Goal: Task Accomplishment & Management: Manage account settings

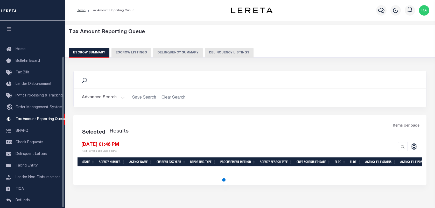
click at [218, 55] on button "Delinquency Listings" at bounding box center [229, 53] width 49 height 10
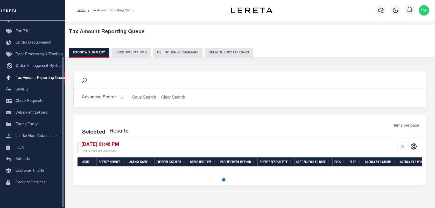
select select "100"
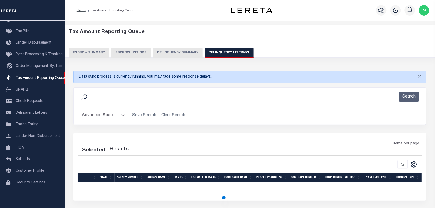
select select "100"
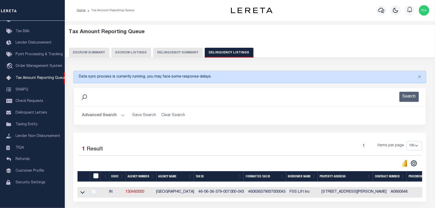
click at [95, 176] on input "checkbox" at bounding box center [95, 175] width 5 height 5
checkbox input "true"
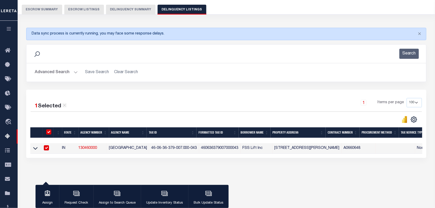
scroll to position [65, 0]
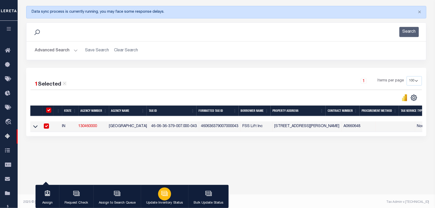
click at [163, 196] on icon "button" at bounding box center [164, 194] width 5 height 4
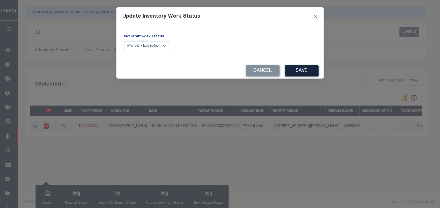
click at [159, 49] on select "Manual - Exception Pended - Awaiting Search Late Add Exception Completed" at bounding box center [147, 46] width 46 height 10
select select "4"
click at [124, 41] on select "Manual - Exception Pended - Awaiting Search Late Add Exception Completed" at bounding box center [147, 46] width 46 height 10
click at [297, 68] on button "Save" at bounding box center [302, 70] width 34 height 11
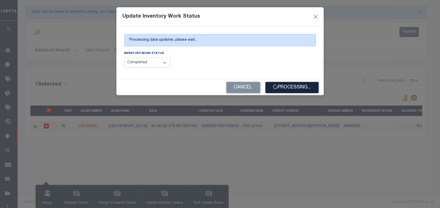
click at [330, 164] on div "Update Inventory Work Status Processing data updates, please wait... Inventory …" at bounding box center [220, 104] width 440 height 208
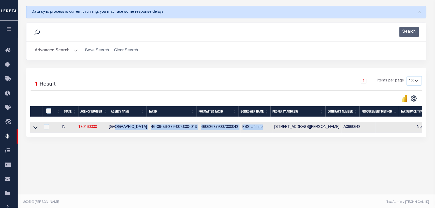
drag, startPoint x: 118, startPoint y: 133, endPoint x: 261, endPoint y: 133, distance: 142.5
click at [261, 133] on tr "IN 130460000 LAPORTE COUNTY 46-06-36-379-007.000-043 460636379007000043 FSS Lif…" at bounding box center [382, 127] width 705 height 11
click at [72, 51] on button "Advanced Search" at bounding box center [56, 51] width 43 height 10
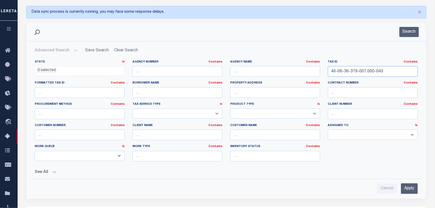
click at [348, 74] on input "46-06-36-379-007.000-043" at bounding box center [373, 71] width 90 height 11
paste input "10-01-105-003"
type input "46-10-01-105-003.000-043"
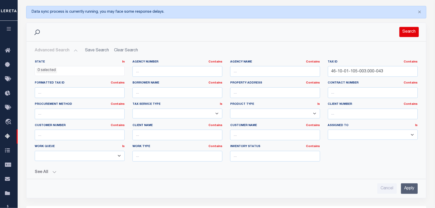
click at [403, 34] on button "Search" at bounding box center [408, 32] width 19 height 10
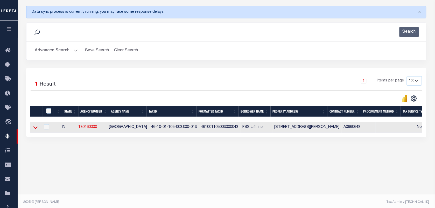
drag, startPoint x: 35, startPoint y: 130, endPoint x: 63, endPoint y: 164, distance: 43.7
click at [35, 130] on icon at bounding box center [35, 127] width 4 height 5
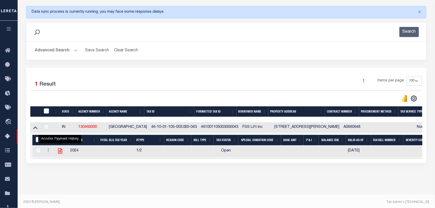
click at [57, 153] on icon "" at bounding box center [60, 150] width 7 height 7
checkbox input "true"
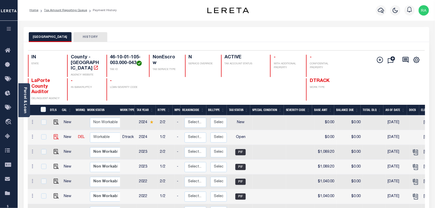
click at [55, 138] on img at bounding box center [56, 136] width 5 height 5
checkbox input "true"
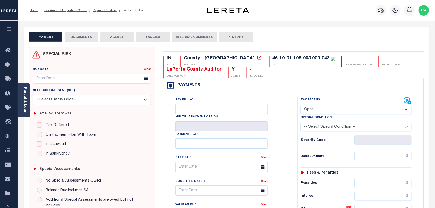
click at [335, 111] on select "- Select Status Code - Open Due/Unpaid Paid Incomplete No Tax Due Internal Refu…" at bounding box center [356, 110] width 111 height 10
select select "PYD"
click at [301, 105] on select "- Select Status Code - Open Due/Unpaid Paid Incomplete No Tax Due Internal Refu…" at bounding box center [356, 110] width 111 height 10
type input "[DATE]"
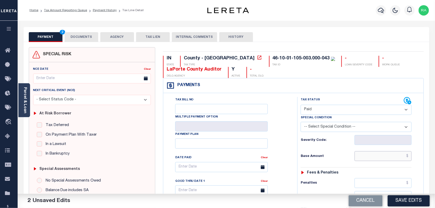
click at [389, 157] on input "text" at bounding box center [382, 156] width 57 height 10
type input "$0.00"
click at [404, 171] on div "Tax Status Status - Select Status Code -" at bounding box center [357, 211] width 121 height 229
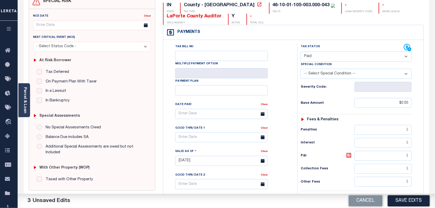
scroll to position [130, 0]
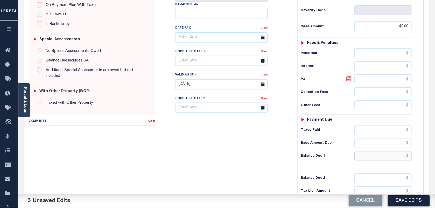
click at [384, 159] on input "text" at bounding box center [382, 156] width 57 height 10
click at [410, 161] on input "$0" at bounding box center [382, 156] width 57 height 10
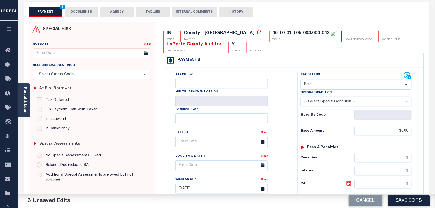
scroll to position [0, 0]
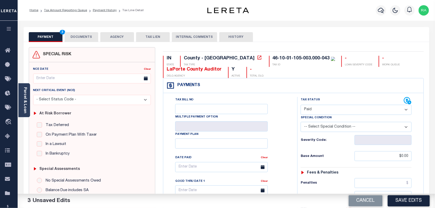
type input "$0.00"
click at [83, 38] on button "DOCUMENTS" at bounding box center [82, 37] width 34 height 10
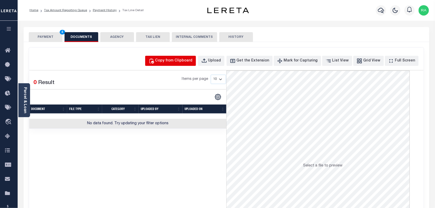
click at [191, 65] on button "Copy from Clipboard" at bounding box center [170, 61] width 51 height 10
select select "POP"
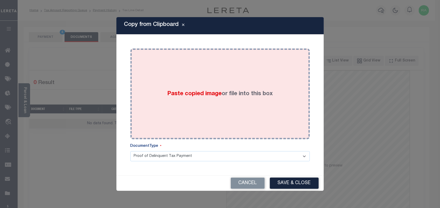
click at [189, 93] on span "Paste copied image" at bounding box center [194, 94] width 54 height 6
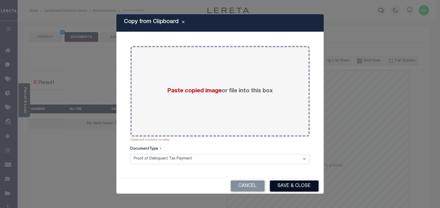
click at [281, 186] on button "Save & Close" at bounding box center [294, 185] width 49 height 11
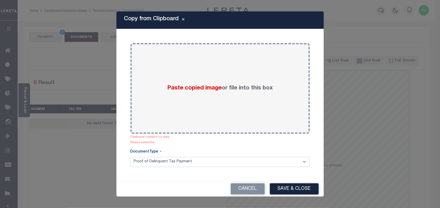
click at [288, 195] on div "Cancel Save & Close" at bounding box center [219, 188] width 207 height 15
click at [288, 187] on button "Save & Close" at bounding box center [294, 188] width 49 height 11
click at [292, 192] on button "Save & Close" at bounding box center [294, 188] width 49 height 11
click at [251, 184] on button "Cancel" at bounding box center [248, 188] width 34 height 11
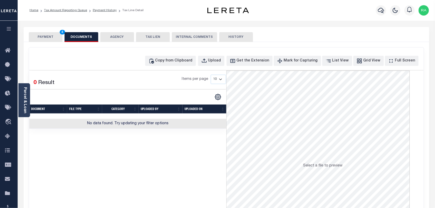
click at [52, 44] on div "SPECIAL RISK NCE Date Clear" at bounding box center [226, 138] width 405 height 192
click at [51, 40] on button "PAYMENT 4" at bounding box center [46, 37] width 34 height 10
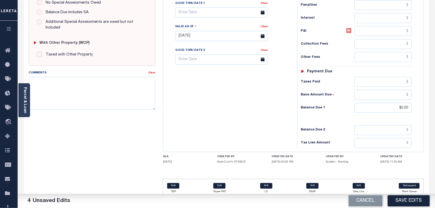
scroll to position [185, 0]
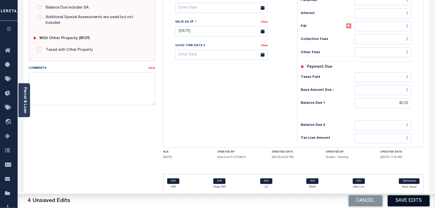
click at [391, 201] on button "Save Edits" at bounding box center [409, 200] width 42 height 11
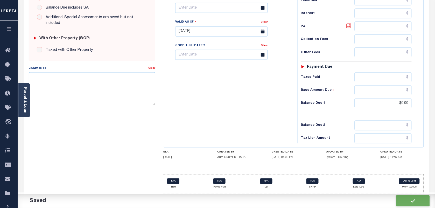
checkbox input "false"
type input "$0"
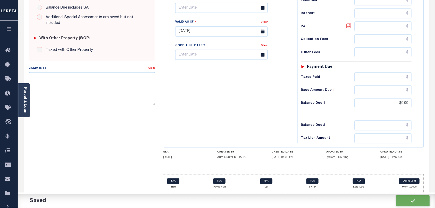
type input "$0"
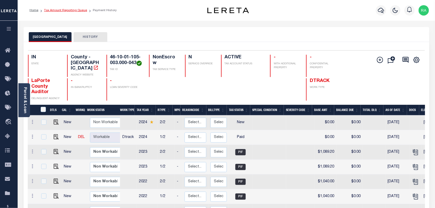
click at [70, 9] on link "Tax Amount Reporting Queue" at bounding box center [65, 10] width 43 height 3
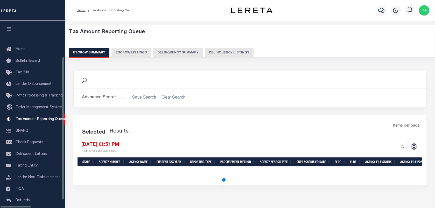
select select "100"
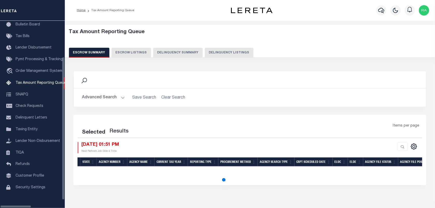
select select "100"
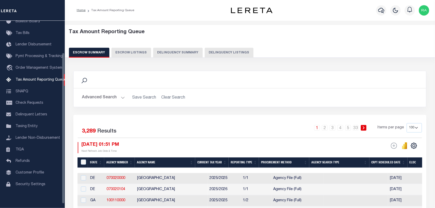
click at [240, 51] on button "Delinquency Listings" at bounding box center [229, 53] width 49 height 10
select select "100"
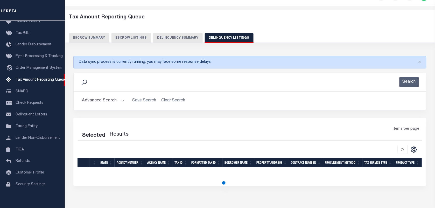
select select "100"
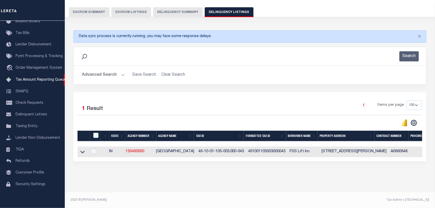
scroll to position [44, 0]
click at [96, 133] on input "checkbox" at bounding box center [95, 135] width 5 height 5
checkbox input "true"
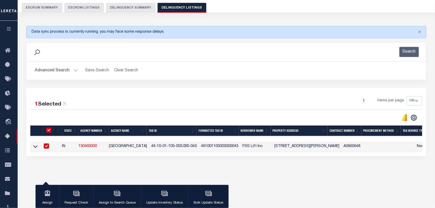
scroll to position [67, 0]
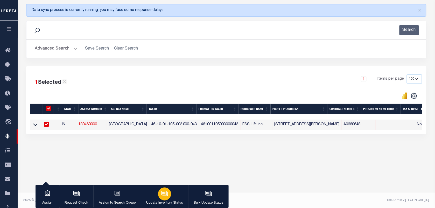
click at [163, 192] on icon "button" at bounding box center [164, 193] width 7 height 7
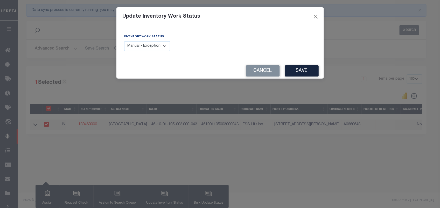
click at [168, 44] on select "Manual - Exception Pended - Awaiting Search Late Add Exception Completed" at bounding box center [147, 46] width 46 height 10
select select "4"
click at [124, 41] on select "Manual - Exception Pended - Awaiting Search Late Add Exception Completed" at bounding box center [147, 46] width 46 height 10
click at [288, 75] on button "Save" at bounding box center [302, 70] width 34 height 11
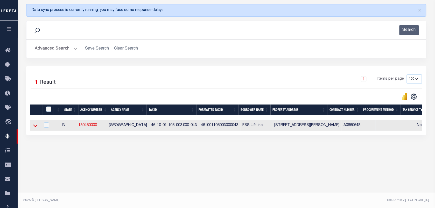
click at [35, 127] on icon at bounding box center [35, 125] width 4 height 3
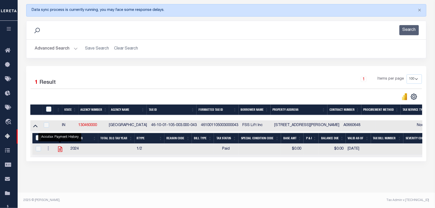
click at [61, 151] on icon "" at bounding box center [60, 149] width 7 height 7
checkbox input "true"
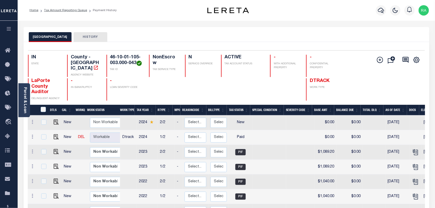
click at [66, 13] on ol "Home Tax Amount Reporting Queue Payment History" at bounding box center [72, 10] width 95 height 11
click at [66, 12] on link "Tax Amount Reporting Queue" at bounding box center [65, 10] width 43 height 3
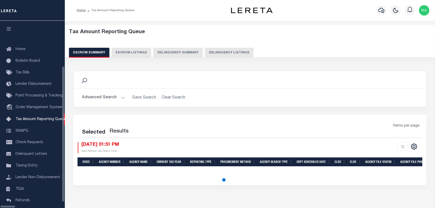
click at [211, 51] on button "Delinquency Listings" at bounding box center [229, 53] width 49 height 10
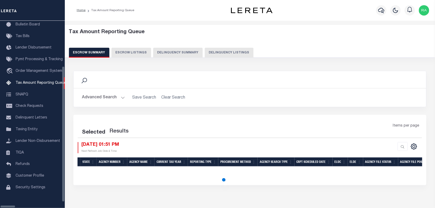
select select "100"
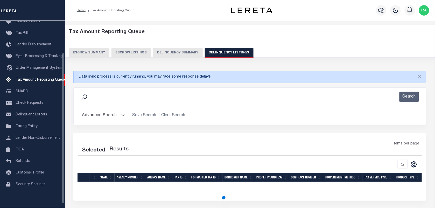
select select "100"
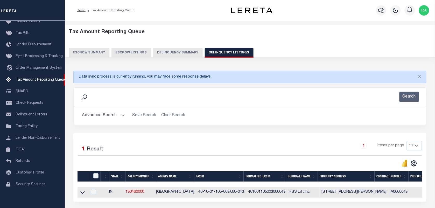
click at [122, 115] on button "Advanced Search" at bounding box center [103, 115] width 43 height 10
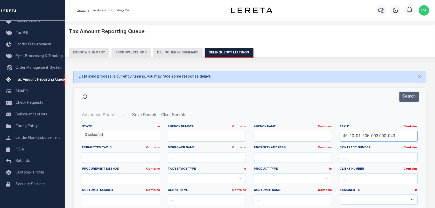
click at [372, 135] on input "46-10-01-105-003.000-043" at bounding box center [379, 136] width 78 height 11
paste input "46-15-10-200-003.000-066"
click at [373, 129] on div "Tax ID Contains Contains Is 46-10-01-105-46-15-10-200-003.000-066-043" at bounding box center [379, 133] width 78 height 17
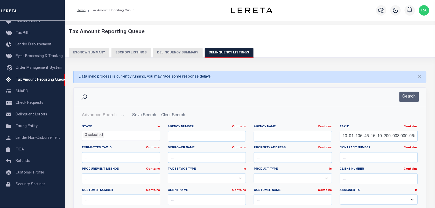
scroll to position [0, 0]
click at [370, 135] on input "46-10-01-105-46-15-10-200-003.000-066-043" at bounding box center [379, 136] width 78 height 11
click at [370, 134] on input "46-10-01-105-46-15-10-200-003.000-066-043" at bounding box center [379, 136] width 78 height 11
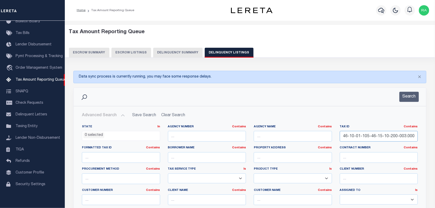
paste input "5-10-200-003.000-066"
type input "46-15-10-200-003.000-066"
click at [407, 99] on button "Search" at bounding box center [408, 97] width 19 height 10
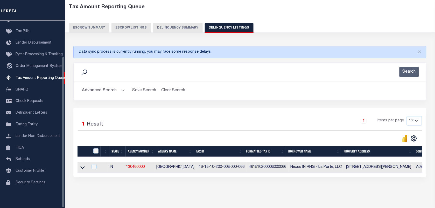
scroll to position [32, 0]
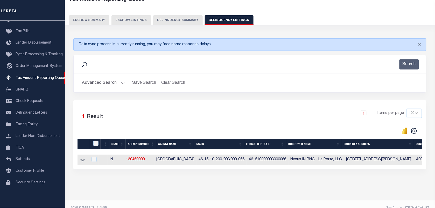
click at [82, 165] on td at bounding box center [82, 159] width 11 height 11
checkbox input "true"
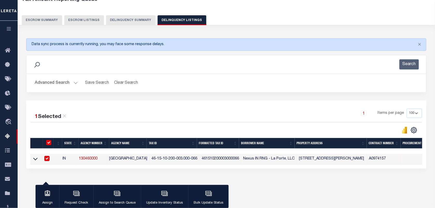
click at [47, 159] on input "checkbox" at bounding box center [46, 158] width 5 height 5
checkbox input "false"
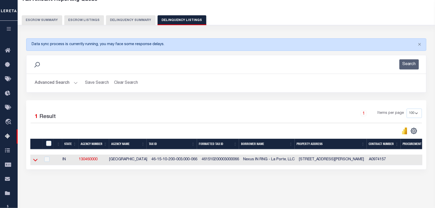
click at [37, 159] on icon at bounding box center [35, 159] width 4 height 5
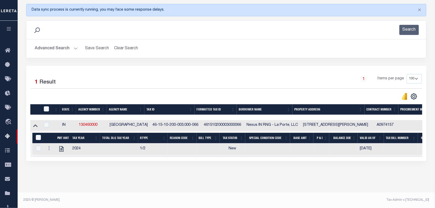
scroll to position [72, 0]
click at [62, 146] on icon "" at bounding box center [61, 148] width 4 height 5
checkbox input "true"
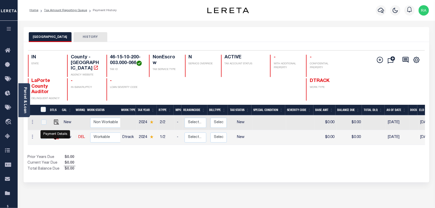
click at [54, 137] on img "" at bounding box center [56, 136] width 5 height 5
checkbox input "true"
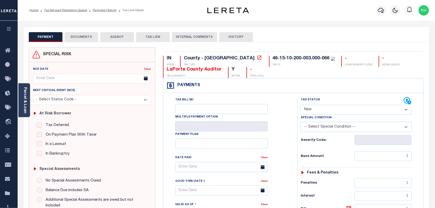
click at [335, 115] on select "- Select Status Code - Open Due/Unpaid Paid Incomplete No Tax Due Internal Refu…" at bounding box center [356, 110] width 111 height 10
select select "DUE"
click at [301, 105] on select "- Select Status Code - Open Due/Unpaid Paid Incomplete No Tax Due Internal Refu…" at bounding box center [356, 110] width 111 height 10
type input "[DATE]"
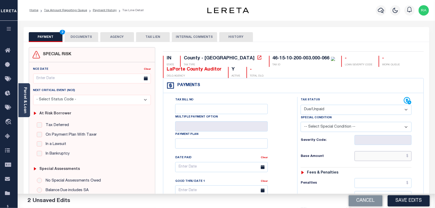
click at [393, 158] on input "text" at bounding box center [382, 156] width 57 height 10
type input "$229.82"
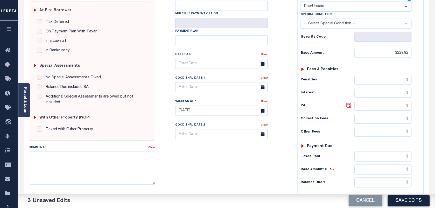
scroll to position [130, 0]
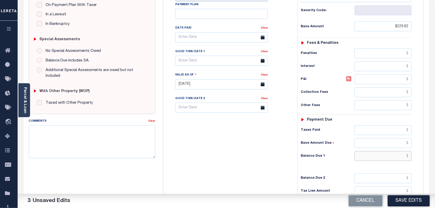
click at [391, 157] on input "text" at bounding box center [382, 156] width 57 height 10
paste input "252.8"
type input "$252.80"
click at [348, 80] on icon at bounding box center [349, 79] width 6 height 6
type input "$22.98"
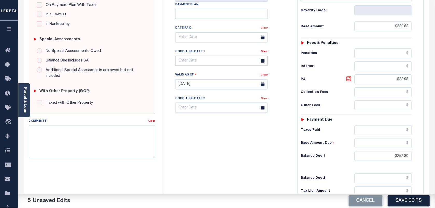
click at [193, 63] on input "text" at bounding box center [221, 61] width 92 height 10
click at [181, 142] on span "31" at bounding box center [181, 142] width 10 height 10
type input "[DATE]"
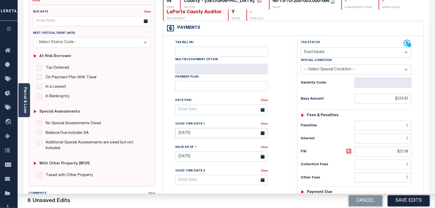
scroll to position [0, 0]
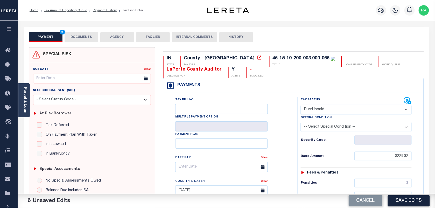
click at [83, 35] on button "DOCUMENTS" at bounding box center [82, 37] width 34 height 10
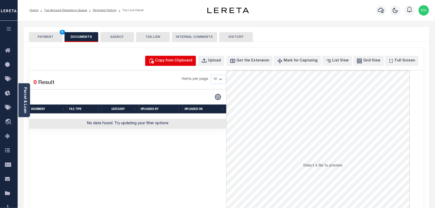
click at [187, 61] on div "Copy from Clipboard" at bounding box center [173, 61] width 37 height 6
select select "POP"
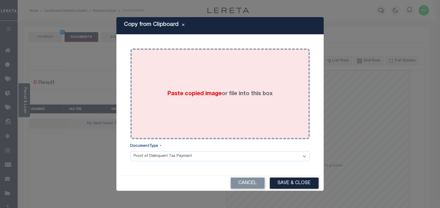
click at [217, 90] on label "Paste copied image or file into this box" at bounding box center [219, 94] width 105 height 9
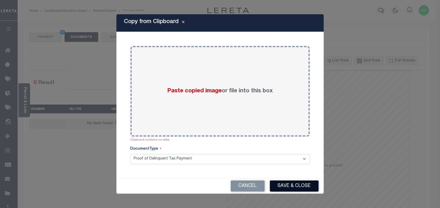
click at [294, 187] on button "Save & Close" at bounding box center [294, 185] width 49 height 11
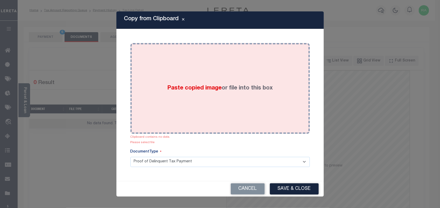
click at [212, 104] on div "Paste copied image or file into this box" at bounding box center [219, 88] width 171 height 83
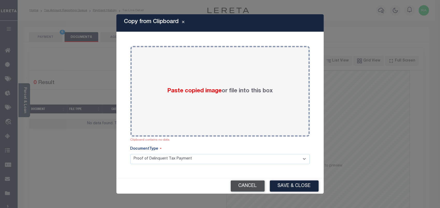
click at [252, 183] on button "Cancel" at bounding box center [248, 185] width 34 height 11
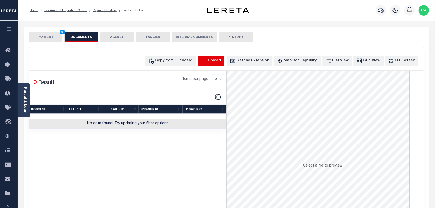
click at [207, 61] on icon "button" at bounding box center [204, 61] width 6 height 6
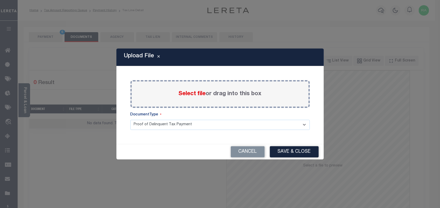
click at [187, 95] on span "Select file" at bounding box center [191, 94] width 27 height 6
click at [0, 0] on input "Select file or drag into this box" at bounding box center [0, 0] width 0 height 0
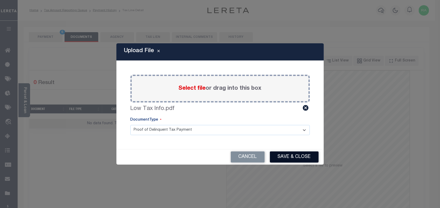
click at [288, 157] on button "Save & Close" at bounding box center [294, 156] width 49 height 11
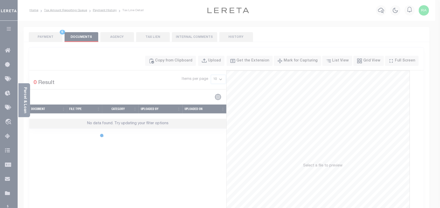
click at [49, 38] on div "Upload File Paste copied image or file into this box Clipboard contains no data…" at bounding box center [220, 104] width 440 height 208
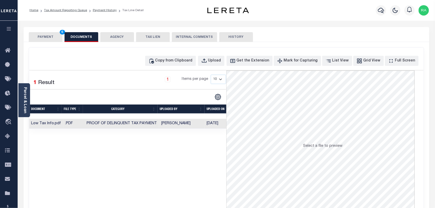
click at [49, 38] on button "PAYMENT 6" at bounding box center [46, 37] width 34 height 10
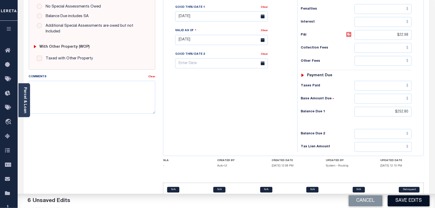
scroll to position [185, 0]
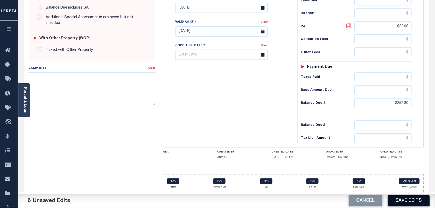
click at [399, 201] on button "Save Edits" at bounding box center [409, 200] width 42 height 11
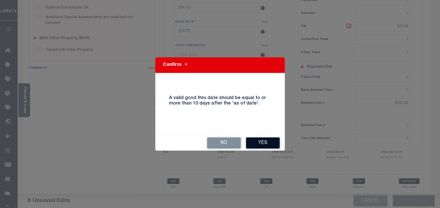
click at [259, 142] on button "Yes" at bounding box center [263, 142] width 34 height 11
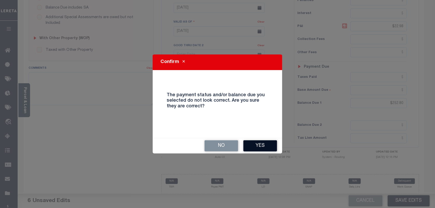
click at [257, 146] on button "Yes" at bounding box center [260, 145] width 34 height 11
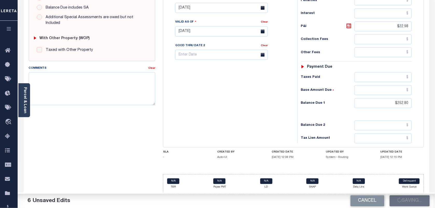
checkbox input "false"
type input "$229.82"
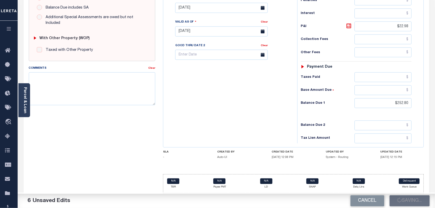
type input "$22.98"
type input "$252.8"
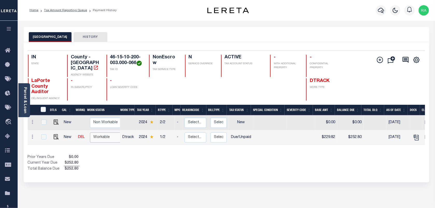
click at [105, 138] on select "Non Workable Workable" at bounding box center [105, 137] width 31 height 10
checkbox input "true"
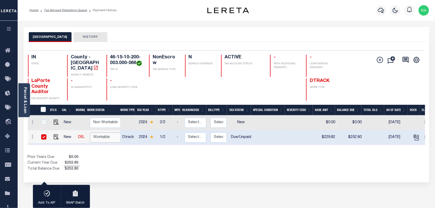
select select "true"
click at [90, 133] on select "Non Workable Workable" at bounding box center [105, 137] width 31 height 10
checkbox input "false"
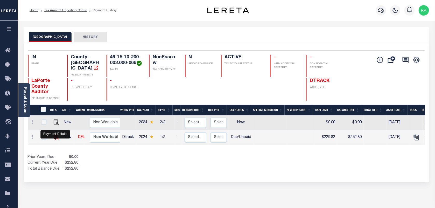
click at [56, 139] on img "" at bounding box center [56, 136] width 5 height 5
checkbox input "true"
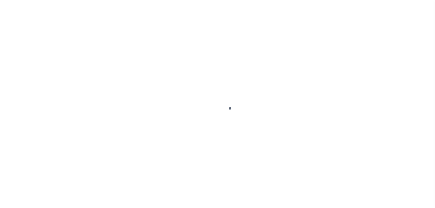
select select "DUE"
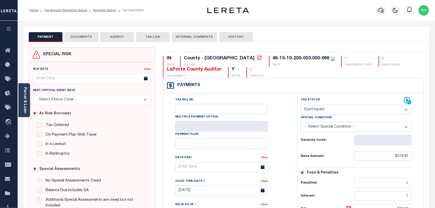
click at [75, 38] on button "DOCUMENTS" at bounding box center [82, 37] width 34 height 10
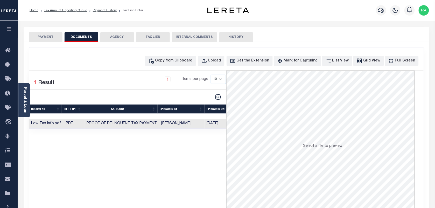
click at [44, 38] on button "PAYMENT" at bounding box center [46, 37] width 34 height 10
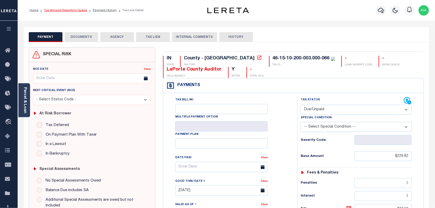
click at [76, 11] on link "Tax Amount Reporting Queue" at bounding box center [65, 10] width 43 height 3
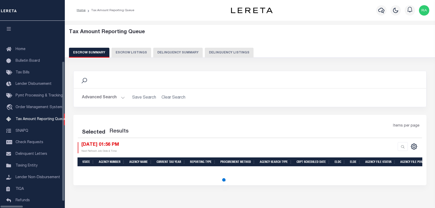
click at [207, 53] on button "Delinquency Listings" at bounding box center [229, 53] width 49 height 10
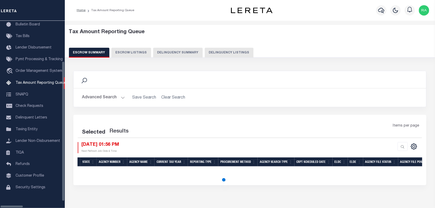
select select "100"
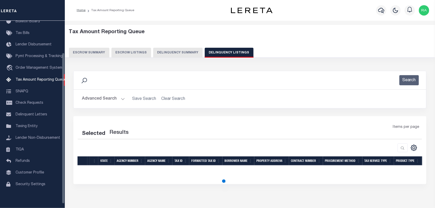
select select "100"
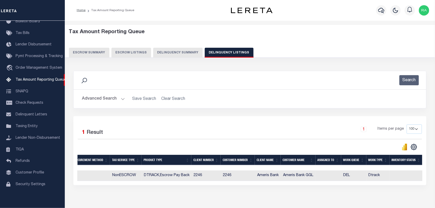
scroll to position [0, 0]
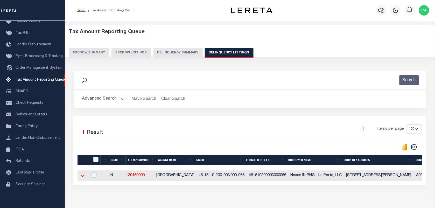
click at [83, 177] on icon at bounding box center [82, 176] width 4 height 3
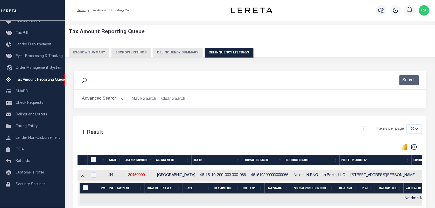
scroll to position [54, 0]
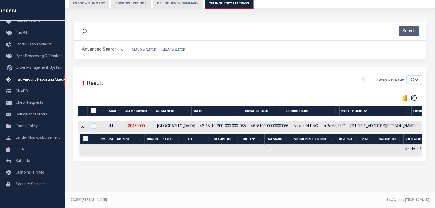
click at [122, 46] on button "Advanced Search" at bounding box center [103, 50] width 43 height 10
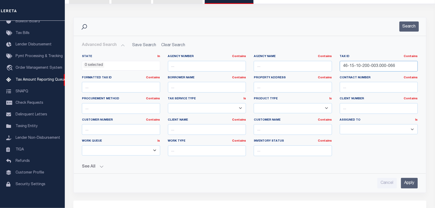
click at [364, 67] on input "46-15-10-200-003.000-066" at bounding box center [379, 66] width 78 height 11
paste input "50-21-16-301-247.001-014"
type input "50-21-16-301-247.001-014"
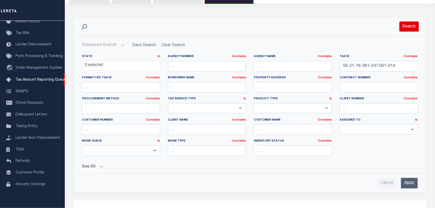
click at [406, 26] on button "Search" at bounding box center [408, 27] width 19 height 10
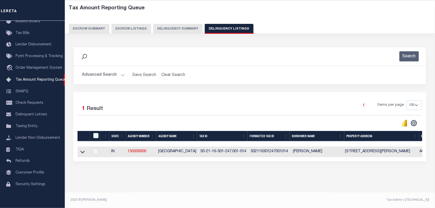
scroll to position [28, 0]
click at [82, 151] on icon at bounding box center [82, 152] width 4 height 3
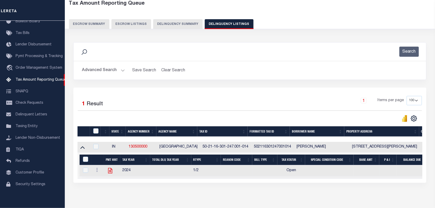
click at [107, 174] on icon "" at bounding box center [110, 170] width 7 height 7
checkbox input "true"
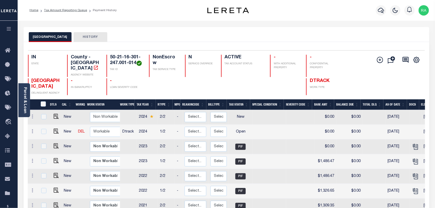
click at [93, 65] on icon "" at bounding box center [95, 67] width 5 height 5
drag, startPoint x: 32, startPoint y: 80, endPoint x: 54, endPoint y: 87, distance: 23.2
click at [54, 87] on h4 "[GEOGRAPHIC_DATA]" at bounding box center [47, 83] width 30 height 11
click at [55, 134] on img "" at bounding box center [56, 130] width 5 height 5
checkbox input "true"
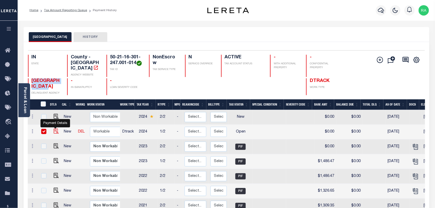
checkbox input "true"
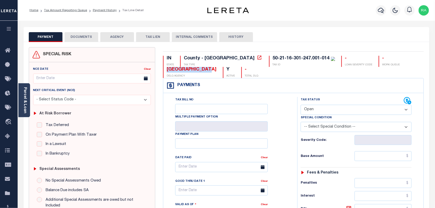
drag, startPoint x: 363, startPoint y: 58, endPoint x: 417, endPoint y: 57, distance: 53.9
click at [417, 57] on div "IN STATE County - IN TAX TYPE 50-21-16-301-247.001-014 TAX ID - LOAN SEVERITY C…" at bounding box center [293, 67] width 261 height 22
click at [217, 74] on p "DELQ AGENCY" at bounding box center [192, 76] width 50 height 4
drag, startPoint x: 363, startPoint y: 59, endPoint x: 417, endPoint y: 57, distance: 53.9
click at [417, 57] on div "IN STATE County - IN TAX TYPE 50-21-16-301-247.001-014 TAX ID - LOAN SEVERITY C…" at bounding box center [293, 67] width 261 height 22
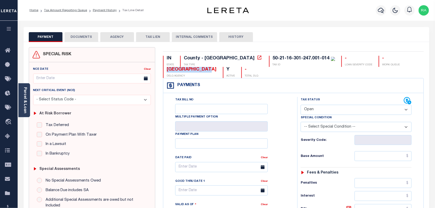
click at [217, 74] on p "DELQ AGENCY" at bounding box center [192, 76] width 50 height 4
drag, startPoint x: 364, startPoint y: 57, endPoint x: 412, endPoint y: 57, distance: 47.7
click at [412, 57] on div "IN STATE County - IN TAX TYPE 50-21-16-301-247.001-014 TAX ID - LOAN SEVERITY C…" at bounding box center [293, 67] width 261 height 22
copy div "[GEOGRAPHIC_DATA]"
drag, startPoint x: 227, startPoint y: 59, endPoint x: 284, endPoint y: 59, distance: 57.0
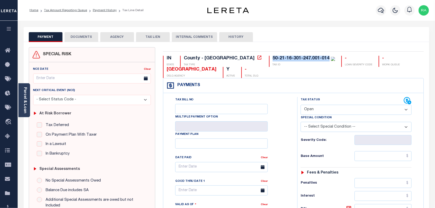
click at [284, 59] on div "50-21-16-301-247.001-014" at bounding box center [301, 58] width 57 height 5
copy div "50-21-16-301-247.001-014"
click at [28, 95] on div "Parcel & Loan" at bounding box center [24, 100] width 12 height 34
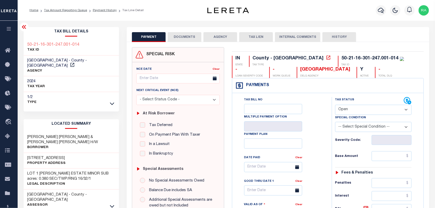
click at [348, 116] on div "Special Condition" at bounding box center [373, 118] width 76 height 7
click at [343, 113] on select "- Select Status Code - Open Due/Unpaid Paid Incomplete No Tax Due Internal Refu…" at bounding box center [373, 110] width 76 height 10
select select "PYD"
click at [335, 105] on select "- Select Status Code - Open Due/Unpaid Paid Incomplete No Tax Due Internal Refu…" at bounding box center [373, 110] width 76 height 10
type input "[DATE]"
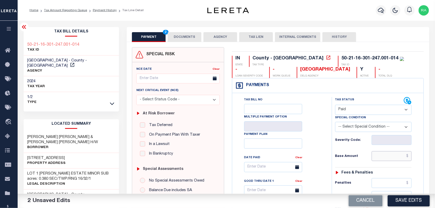
click at [385, 156] on input "text" at bounding box center [391, 156] width 40 height 10
paste input "909.67"
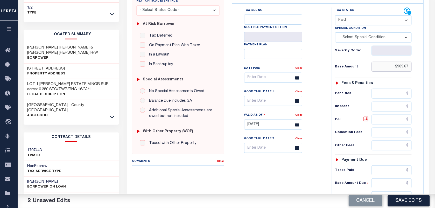
scroll to position [97, 0]
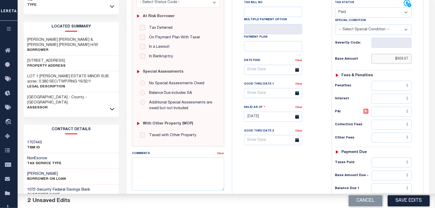
type input "$909.67"
click at [388, 188] on input "text" at bounding box center [391, 188] width 40 height 10
type input "$0.00"
click at [412, 181] on div "Tax Status Status - Select Status Code -" at bounding box center [375, 114] width 87 height 229
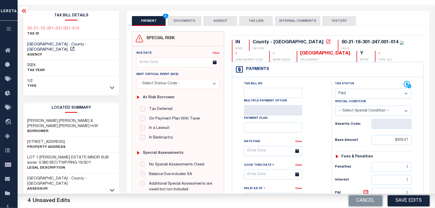
scroll to position [0, 0]
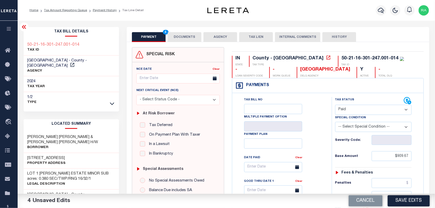
click at [176, 36] on button "DOCUMENTS" at bounding box center [185, 37] width 34 height 10
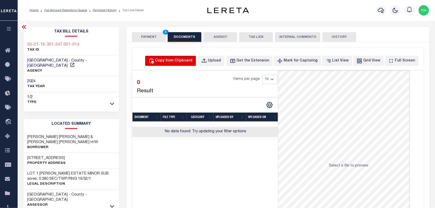
click at [192, 60] on div "Copy from Clipboard" at bounding box center [173, 61] width 37 height 6
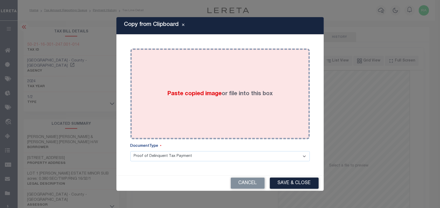
click at [228, 92] on label "Paste copied image or file into this box" at bounding box center [219, 94] width 105 height 9
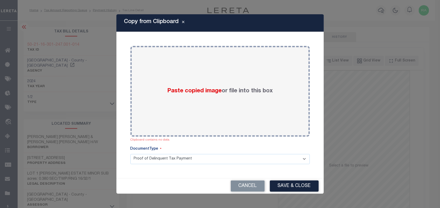
click at [295, 184] on button "Save & Close" at bounding box center [294, 185] width 49 height 11
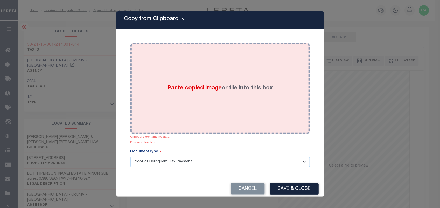
click at [204, 108] on div "Paste copied image or file into this box" at bounding box center [219, 88] width 171 height 83
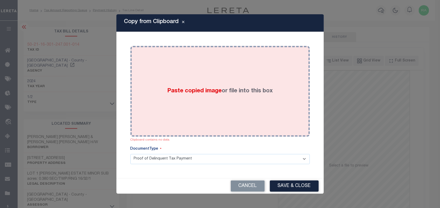
click at [204, 108] on div "Paste copied image or file into this box" at bounding box center [219, 91] width 171 height 83
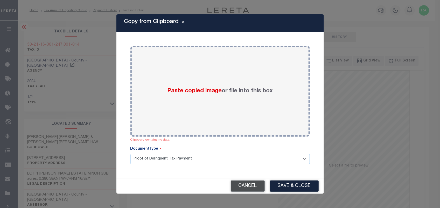
click at [244, 187] on button "Cancel" at bounding box center [248, 185] width 34 height 11
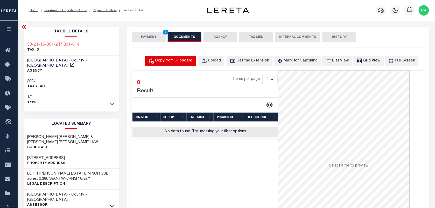
click at [187, 61] on div "Copy from Clipboard" at bounding box center [173, 61] width 37 height 6
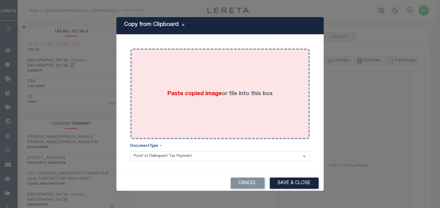
click at [246, 84] on div "Paste copied image or file into this box" at bounding box center [219, 93] width 171 height 83
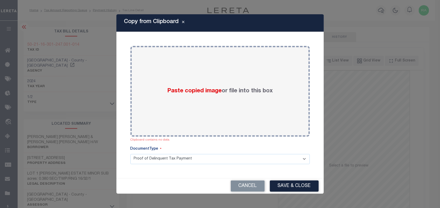
click at [354, 146] on div "Copy from Clipboard Paste copied image or file into this box Clipboard contains…" at bounding box center [220, 104] width 440 height 208
click at [292, 184] on button "Save & Close" at bounding box center [294, 185] width 49 height 11
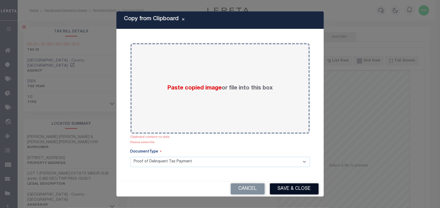
click at [293, 191] on button "Save & Close" at bounding box center [294, 188] width 49 height 11
click at [248, 192] on button "Cancel" at bounding box center [248, 188] width 34 height 11
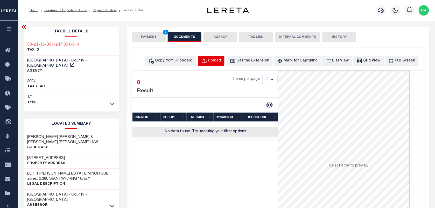
click at [218, 58] on div "Upload" at bounding box center [214, 61] width 13 height 6
select select "POP"
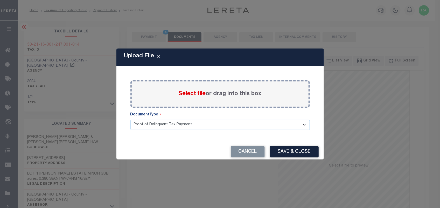
click at [191, 91] on span "Select file" at bounding box center [191, 94] width 27 height 6
click at [0, 0] on input "Select file or drag into this box" at bounding box center [0, 0] width 0 height 0
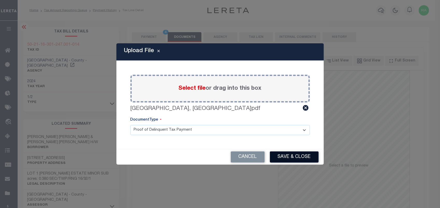
click at [301, 156] on button "Save & Close" at bounding box center [294, 156] width 49 height 11
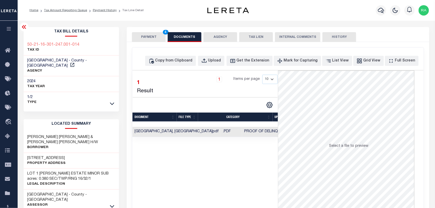
click at [153, 38] on button "PAYMENT 4" at bounding box center [149, 37] width 34 height 10
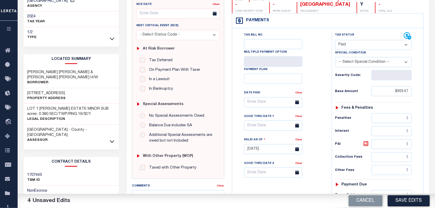
scroll to position [130, 0]
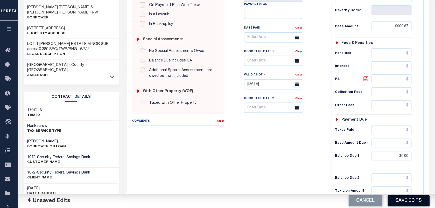
click at [407, 199] on button "Save Edits" at bounding box center [409, 200] width 42 height 11
checkbox input "false"
type input "$909.67"
type input "$0"
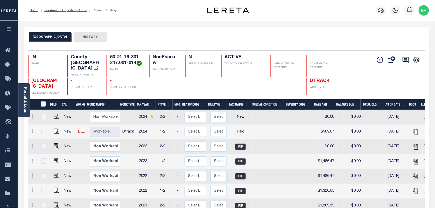
click at [63, 6] on ol "Home Tax Amount Reporting Queue Payment History" at bounding box center [72, 10] width 95 height 11
click at [63, 8] on li "Tax Amount Reporting Queue" at bounding box center [62, 10] width 49 height 5
click at [73, 11] on link "Tax Amount Reporting Queue" at bounding box center [65, 10] width 43 height 3
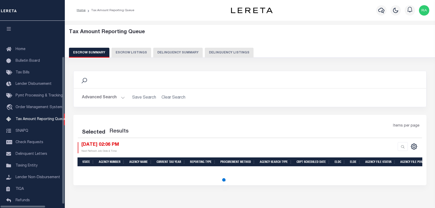
click at [228, 53] on button "Delinquency Listings" at bounding box center [229, 53] width 49 height 10
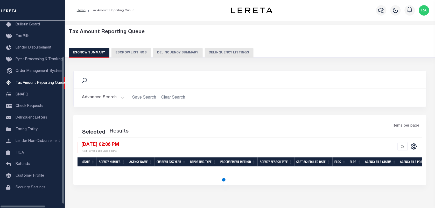
select select "100"
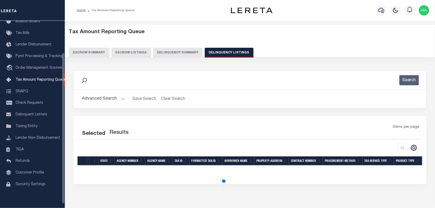
select select "100"
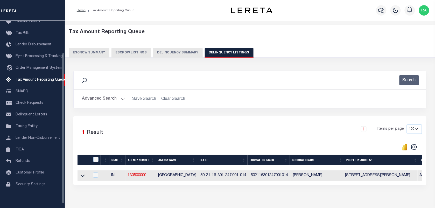
scroll to position [39, 0]
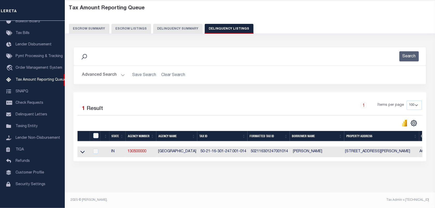
click at [78, 151] on td at bounding box center [83, 151] width 12 height 11
checkbox input "true"
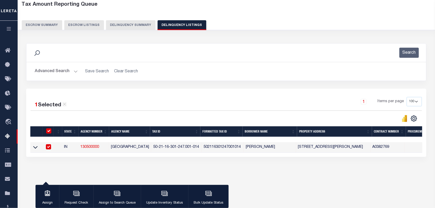
click at [78, 149] on td "IN" at bounding box center [70, 147] width 16 height 11
checkbox input "false"
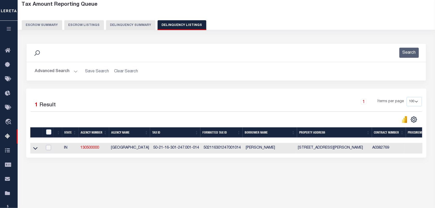
click at [49, 149] on input "checkbox" at bounding box center [48, 147] width 5 height 5
checkbox input "true"
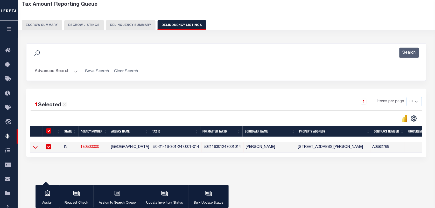
click at [35, 148] on icon at bounding box center [35, 146] width 4 height 5
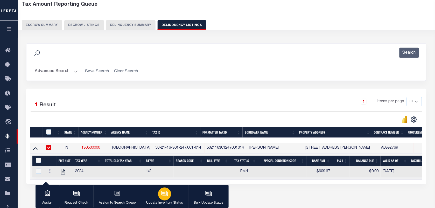
click at [162, 194] on icon "button" at bounding box center [164, 193] width 4 height 2
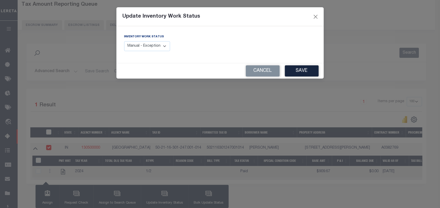
click at [145, 41] on div "Inventory Work Status Manual - Exception Pended - Awaiting Search Late Add Exce…" at bounding box center [147, 42] width 46 height 17
click at [146, 49] on select "Manual - Exception Pended - Awaiting Search Late Add Exception Completed" at bounding box center [147, 46] width 46 height 10
select select "4"
click at [124, 41] on select "Manual - Exception Pended - Awaiting Search Late Add Exception Completed" at bounding box center [147, 46] width 46 height 10
click at [299, 70] on button "Save" at bounding box center [302, 70] width 34 height 11
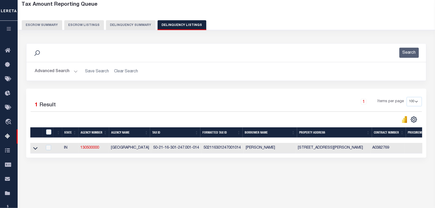
click at [78, 72] on h2 "Advanced Search Save Search Clear Search tblassign_wrapper_dynamictable_____Def…" at bounding box center [226, 71] width 391 height 10
click at [75, 73] on button "Advanced Search" at bounding box center [56, 71] width 43 height 10
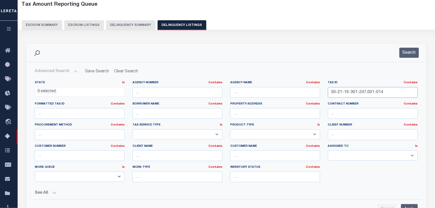
click at [368, 94] on input "50-21-16-301-247.001-014" at bounding box center [373, 92] width 90 height 11
paste input "21-101-337.075"
type input "50-21-21-101-337.075-014"
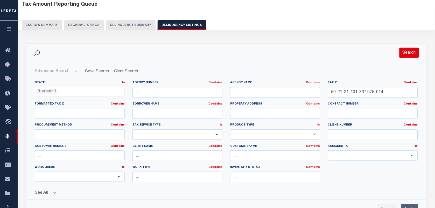
click at [407, 57] on button "Search" at bounding box center [408, 53] width 19 height 10
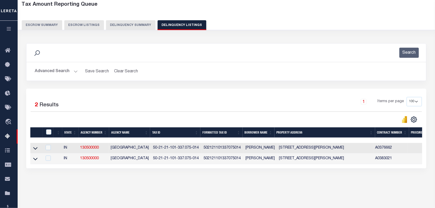
scroll to position [67, 0]
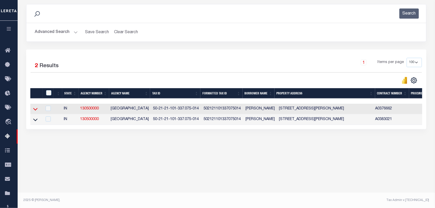
click at [34, 110] on icon at bounding box center [35, 108] width 4 height 5
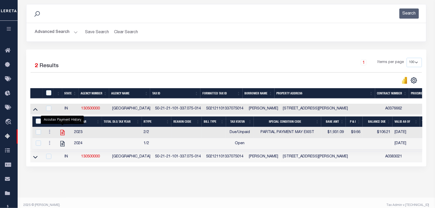
click at [61, 133] on icon "" at bounding box center [62, 132] width 7 height 7
checkbox input "true"
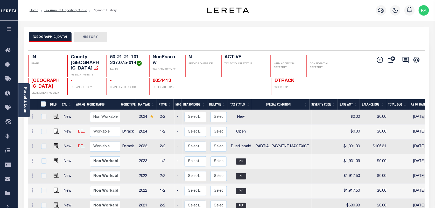
click at [299, 172] on td at bounding box center [282, 176] width 58 height 15
checkbox input "true"
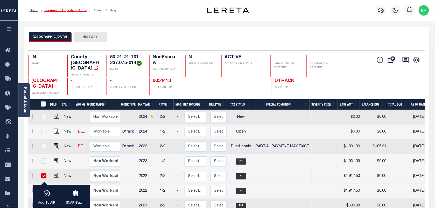
click at [70, 12] on li "Tax Amount Reporting Queue" at bounding box center [62, 10] width 49 height 5
click at [69, 12] on link "Tax Amount Reporting Queue" at bounding box center [65, 10] width 43 height 3
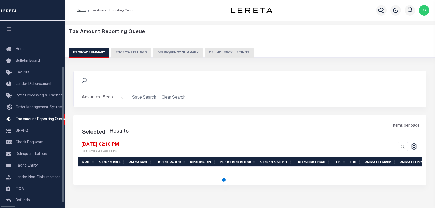
click at [206, 54] on button "Delinquency Listings" at bounding box center [229, 53] width 49 height 10
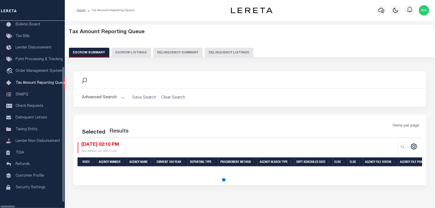
select select "100"
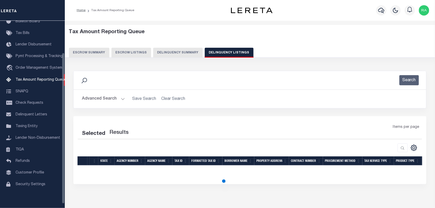
select select "100"
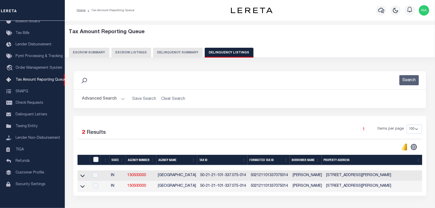
click at [120, 99] on button "Advanced Search" at bounding box center [103, 99] width 43 height 10
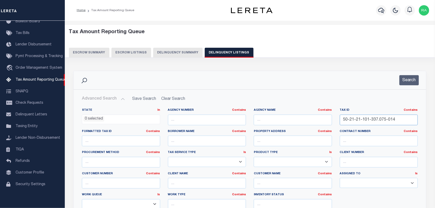
click at [357, 119] on input "50-21-21-101-337.075-014" at bounding box center [379, 120] width 78 height 11
paste input "100810"
type input "100810"
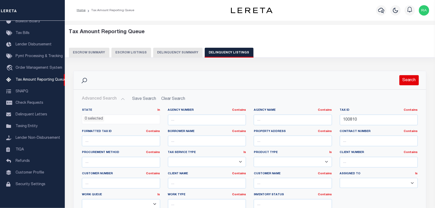
click at [404, 82] on button "Search" at bounding box center [408, 80] width 19 height 10
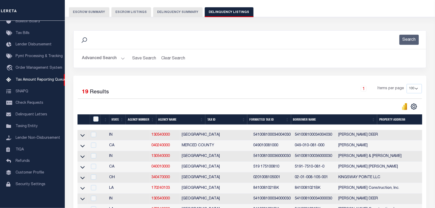
scroll to position [62, 0]
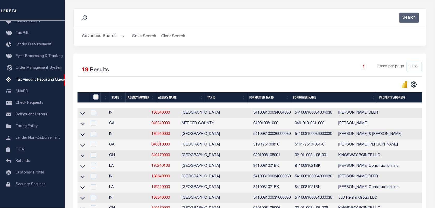
click at [123, 34] on button "Advanced Search" at bounding box center [103, 36] width 43 height 10
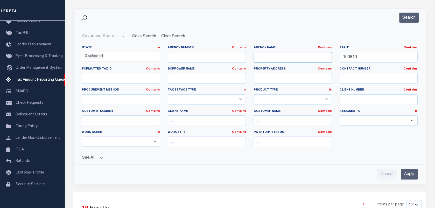
click at [276, 59] on input "text" at bounding box center [293, 57] width 78 height 11
paste input "[GEOGRAPHIC_DATA]"
type input "[GEOGRAPHIC_DATA]"
click at [407, 178] on input "Apply" at bounding box center [409, 174] width 17 height 11
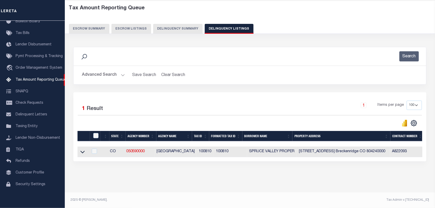
scroll to position [28, 0]
click at [82, 149] on icon at bounding box center [82, 151] width 4 height 5
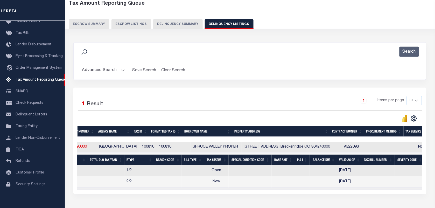
scroll to position [0, 0]
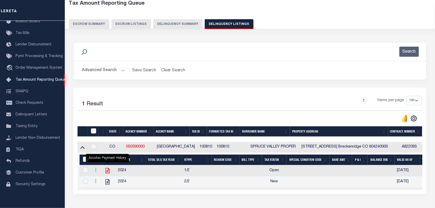
click at [105, 173] on icon "" at bounding box center [107, 170] width 4 height 5
checkbox input "true"
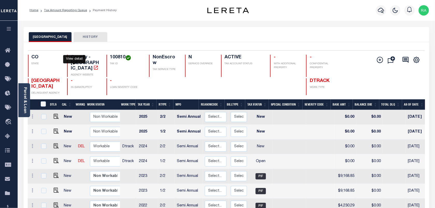
click at [93, 65] on icon "" at bounding box center [95, 67] width 5 height 5
drag, startPoint x: 32, startPoint y: 73, endPoint x: 56, endPoint y: 81, distance: 25.8
click at [56, 81] on h4 "[GEOGRAPHIC_DATA]" at bounding box center [47, 83] width 30 height 11
copy span "[GEOGRAPHIC_DATA]"
drag, startPoint x: 108, startPoint y: 57, endPoint x: 125, endPoint y: 57, distance: 16.8
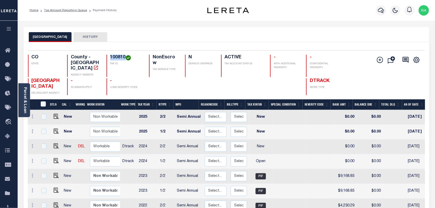
click at [125, 57] on div "100810 TAX ID" at bounding box center [124, 66] width 36 height 22
copy h4 "100810"
click at [56, 158] on img "" at bounding box center [56, 160] width 5 height 5
checkbox input "true"
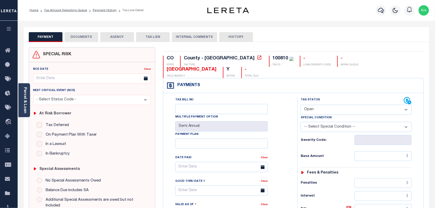
click at [319, 105] on select "- Select Status Code - Open Due/Unpaid Paid Incomplete No Tax Due Internal Refu…" at bounding box center [356, 110] width 111 height 10
select select "PYD"
click at [301, 105] on select "- Select Status Code - Open Due/Unpaid Paid Incomplete No Tax Due Internal Refu…" at bounding box center [356, 110] width 111 height 10
type input "[DATE]"
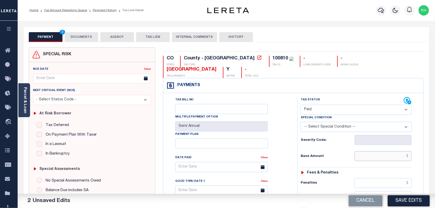
click at [374, 151] on input "text" at bounding box center [382, 156] width 57 height 10
click at [378, 151] on input "text" at bounding box center [382, 156] width 57 height 10
paste input "9,297.79"
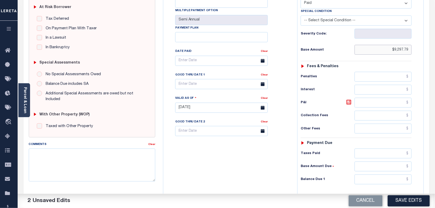
scroll to position [130, 0]
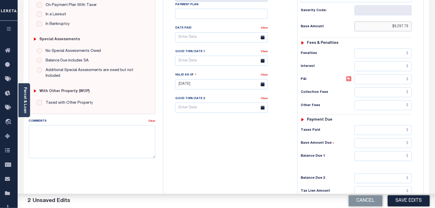
type input "$9,297.79"
click at [380, 151] on input "text" at bounding box center [382, 156] width 57 height 10
type input "$0.00"
click at [404, 159] on div "Tax Status Status - Select Status Code -" at bounding box center [357, 81] width 121 height 229
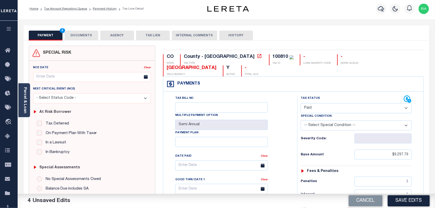
scroll to position [0, 0]
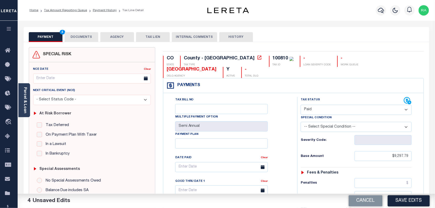
click at [75, 33] on button "DOCUMENTS" at bounding box center [82, 37] width 34 height 10
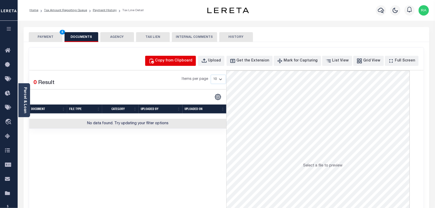
click at [179, 61] on div "Copy from Clipboard" at bounding box center [173, 61] width 37 height 6
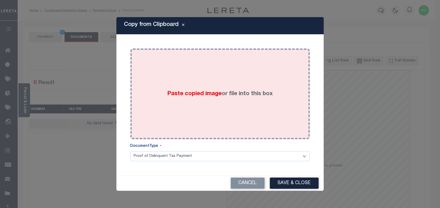
click at [260, 116] on div "Paste copied image or file into this box" at bounding box center [219, 93] width 171 height 83
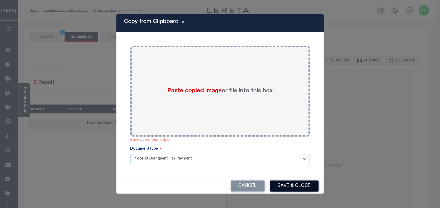
click at [301, 187] on button "Save & Close" at bounding box center [294, 185] width 49 height 11
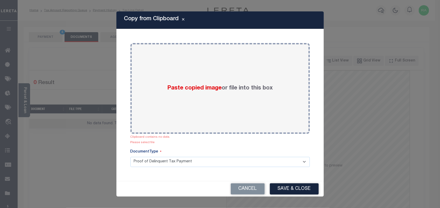
click at [254, 195] on div "Cancel Save & Close" at bounding box center [219, 188] width 207 height 15
click at [253, 192] on button "Cancel" at bounding box center [248, 188] width 34 height 11
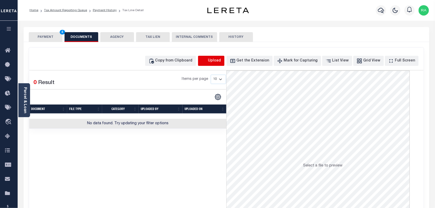
click at [207, 58] on icon "button" at bounding box center [204, 61] width 6 height 6
select select "POP"
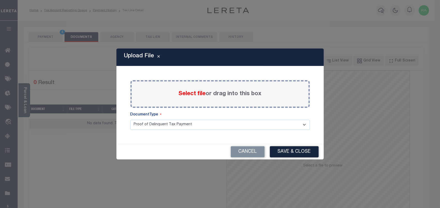
click at [194, 93] on span "Select file" at bounding box center [191, 94] width 27 height 6
click at [0, 0] on input "Select file or drag into this box" at bounding box center [0, 0] width 0 height 0
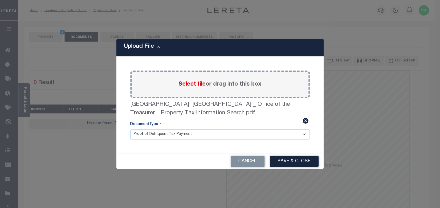
click at [303, 155] on div "Cancel Save & Close" at bounding box center [219, 161] width 207 height 15
click at [298, 160] on button "Save & Close" at bounding box center [294, 161] width 49 height 11
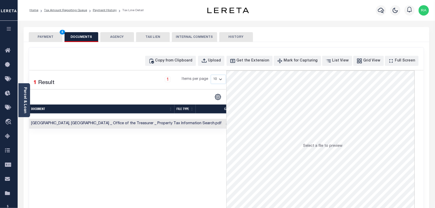
click at [47, 34] on button "PAYMENT 4" at bounding box center [46, 37] width 34 height 10
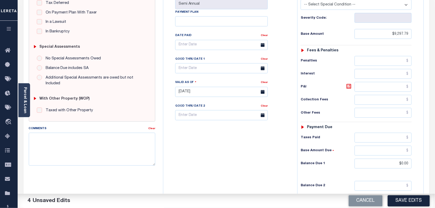
scroll to position [130, 0]
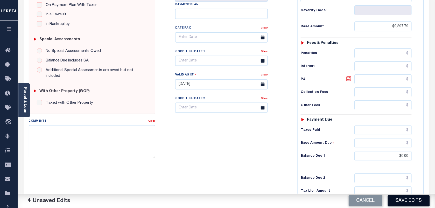
click at [402, 201] on button "Save Edits" at bounding box center [409, 200] width 42 height 11
checkbox input "false"
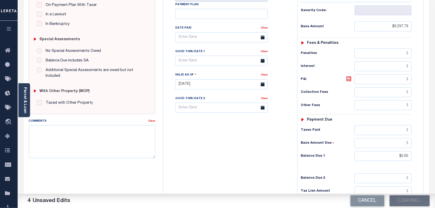
type input "$9,297.79"
type input "$0"
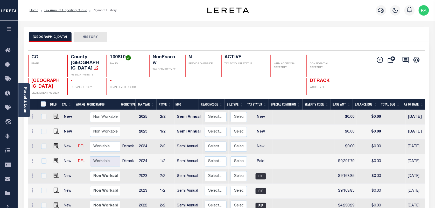
click at [36, 12] on li "Home" at bounding box center [34, 10] width 9 height 5
click at [54, 143] on img "" at bounding box center [56, 145] width 5 height 5
checkbox input "true"
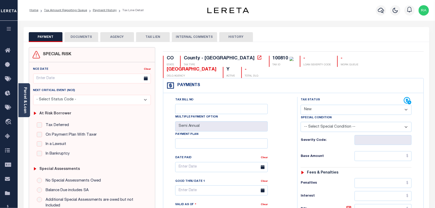
click at [318, 105] on select "- Select Status Code - Open Due/Unpaid Paid Incomplete No Tax Due Internal Refu…" at bounding box center [356, 110] width 111 height 10
select select "PYD"
click at [301, 105] on select "- Select Status Code - Open Due/Unpaid Paid Incomplete No Tax Due Internal Refu…" at bounding box center [356, 110] width 111 height 10
type input "[DATE]"
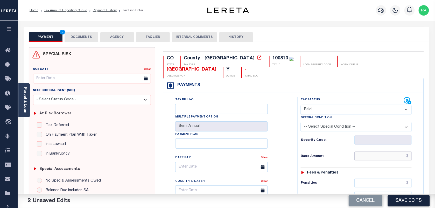
click at [379, 151] on input "text" at bounding box center [382, 156] width 57 height 10
paste input "9,297.79"
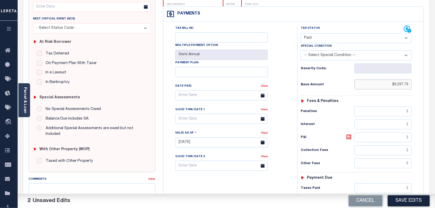
scroll to position [97, 0]
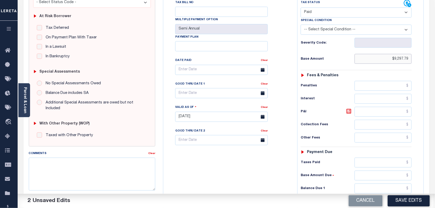
type input "$9,297.79"
click at [377, 183] on input "text" at bounding box center [382, 188] width 57 height 10
click at [401, 183] on input "$0" at bounding box center [382, 188] width 57 height 10
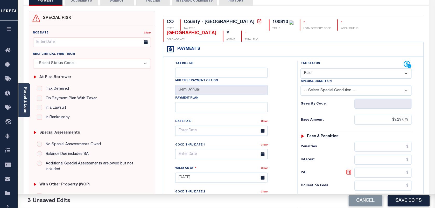
scroll to position [65, 0]
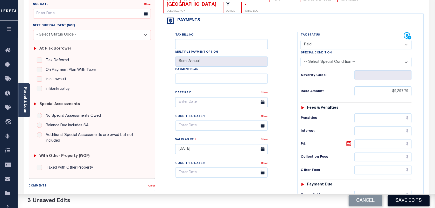
type input "$0.00"
click at [402, 203] on button "Save Edits" at bounding box center [409, 200] width 42 height 11
checkbox input "false"
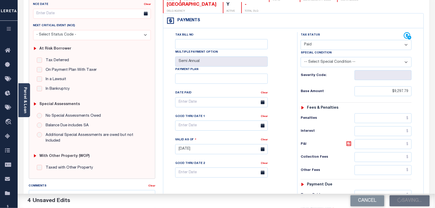
checkbox input "false"
type input "$9,297.79"
type input "$0"
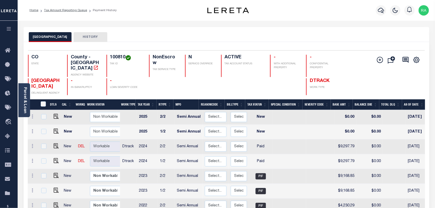
drag, startPoint x: 63, startPoint y: 10, endPoint x: 60, endPoint y: 7, distance: 4.1
click at [63, 10] on link "Tax Amount Reporting Queue" at bounding box center [65, 10] width 43 height 3
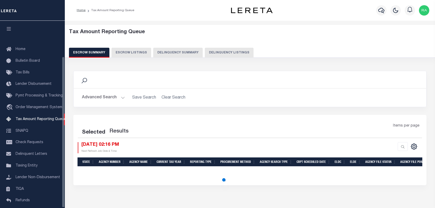
click at [223, 55] on button "Delinquency Listings" at bounding box center [229, 53] width 49 height 10
select select "100"
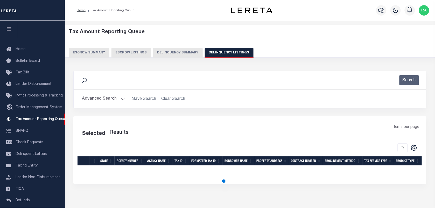
scroll to position [44, 0]
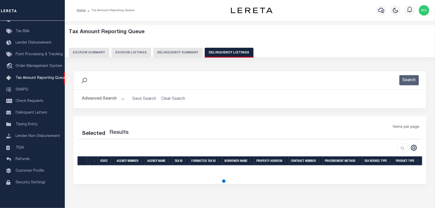
select select "100"
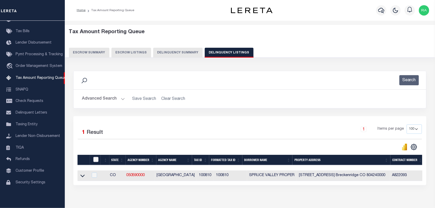
click at [96, 160] on input "checkbox" at bounding box center [95, 159] width 5 height 5
checkbox input "true"
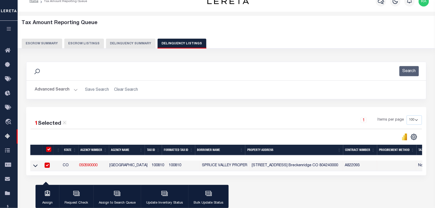
scroll to position [67, 0]
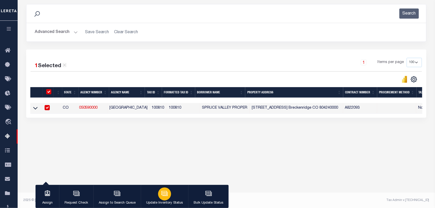
click at [159, 191] on div "button" at bounding box center [164, 193] width 13 height 13
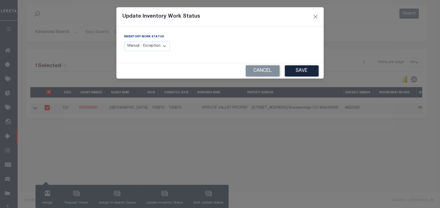
drag, startPoint x: 144, startPoint y: 47, endPoint x: 144, endPoint y: 49, distance: 2.8
click at [144, 47] on select "Manual - Exception Pended - Awaiting Search Late Add Exception Completed" at bounding box center [147, 46] width 46 height 10
select select "4"
click at [124, 41] on select "Manual - Exception Pended - Awaiting Search Late Add Exception Completed" at bounding box center [147, 46] width 46 height 10
click at [298, 73] on button "Save" at bounding box center [302, 70] width 34 height 11
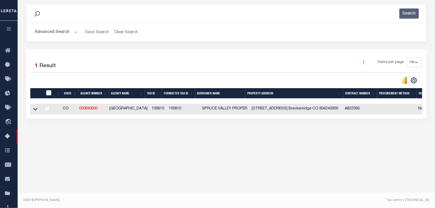
click at [76, 34] on button "Advanced Search" at bounding box center [56, 32] width 43 height 10
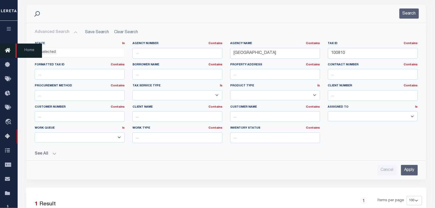
click at [7, 47] on link "Home" at bounding box center [9, 51] width 18 height 14
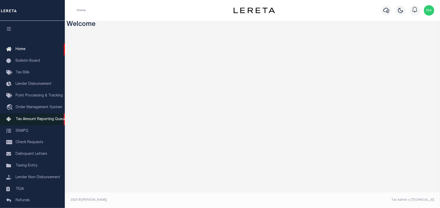
click at [50, 121] on span "Tax Amount Reporting Queue" at bounding box center [41, 119] width 51 height 4
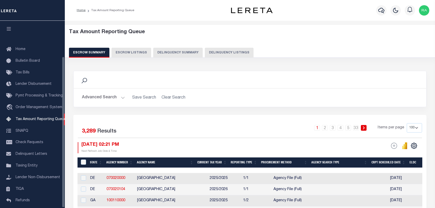
select select "100"
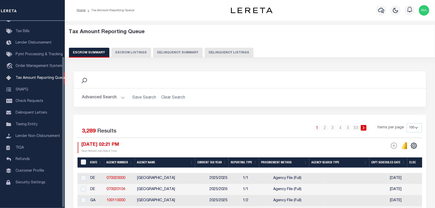
click at [227, 52] on button "Delinquency Listings" at bounding box center [229, 53] width 49 height 10
select select "100"
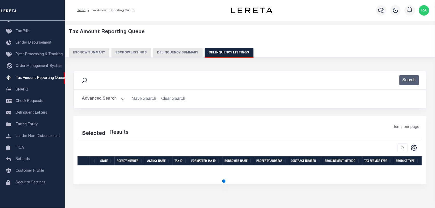
select select "100"
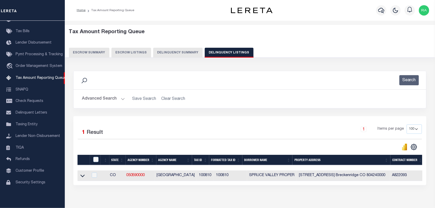
click at [121, 98] on button "Advanced Search" at bounding box center [103, 99] width 43 height 10
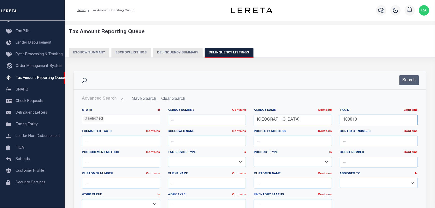
click at [360, 121] on input "100810" at bounding box center [379, 120] width 78 height 11
paste input "301184"
type input "301184"
click at [403, 85] on button "Search" at bounding box center [408, 80] width 19 height 10
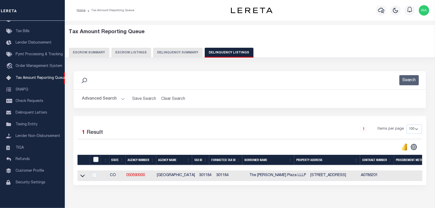
drag, startPoint x: 82, startPoint y: 177, endPoint x: 92, endPoint y: 172, distance: 11.1
click at [82, 177] on icon at bounding box center [82, 175] width 4 height 5
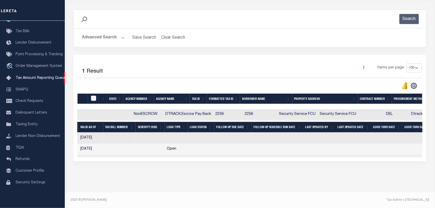
scroll to position [0, 339]
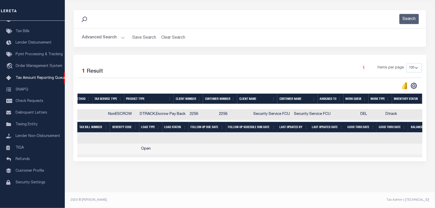
drag, startPoint x: 252, startPoint y: 160, endPoint x: 203, endPoint y: 162, distance: 48.5
click at [203, 161] on div "Selected 1 Result 1 Items per page 10 25 50 100 500" at bounding box center [249, 108] width 353 height 106
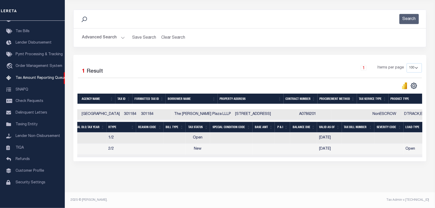
scroll to position [0, 0]
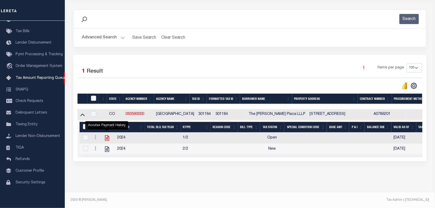
click at [109, 136] on icon "" at bounding box center [107, 137] width 7 height 7
checkbox input "true"
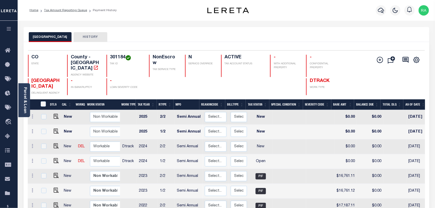
click at [54, 158] on td at bounding box center [55, 161] width 12 height 15
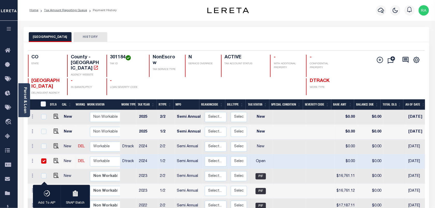
checkbox input "true"
click at [58, 155] on td at bounding box center [55, 161] width 12 height 15
checkbox input "false"
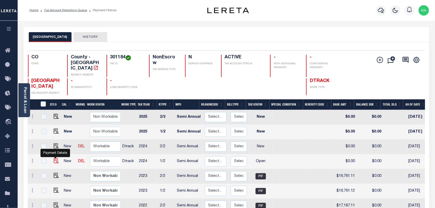
click at [55, 158] on img "" at bounding box center [56, 160] width 5 height 5
checkbox input "true"
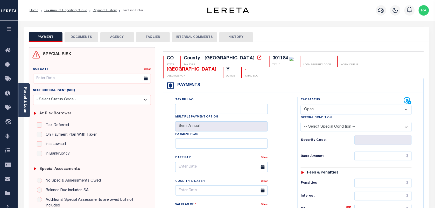
click at [317, 105] on select "- Select Status Code - Open Due/Unpaid Paid Incomplete No Tax Due Internal Refu…" at bounding box center [356, 110] width 111 height 10
click at [310, 105] on select "- Select Status Code - Open Due/Unpaid Paid Incomplete No Tax Due Internal Refu…" at bounding box center [356, 110] width 111 height 10
drag, startPoint x: 309, startPoint y: 98, endPoint x: 310, endPoint y: 104, distance: 5.4
click at [309, 105] on select "- Select Status Code - Open Due/Unpaid Paid Incomplete No Tax Due Internal Refu…" at bounding box center [356, 110] width 111 height 10
select select "PYD"
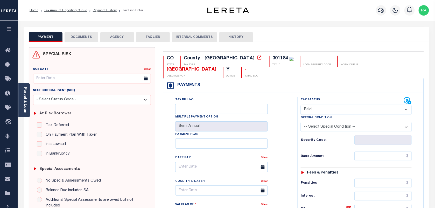
click at [301, 105] on select "- Select Status Code - Open Due/Unpaid Paid Incomplete No Tax Due Internal Refu…" at bounding box center [356, 110] width 111 height 10
type input "[DATE]"
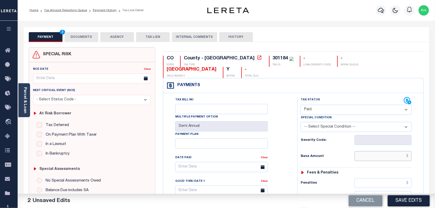
click at [390, 151] on input "text" at bounding box center [382, 156] width 57 height 10
paste input "16,498.56"
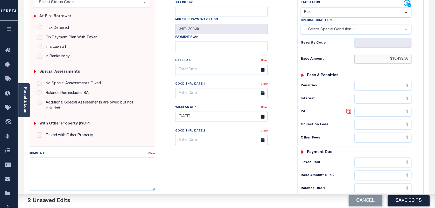
scroll to position [176, 0]
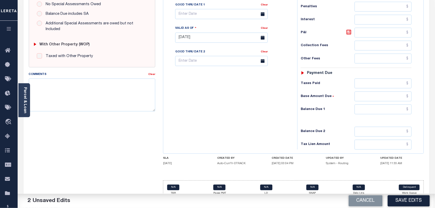
type input "$16,498.56"
click at [375, 104] on input "text" at bounding box center [382, 109] width 57 height 10
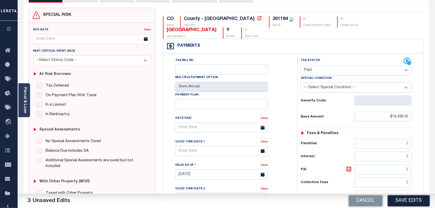
scroll to position [14, 0]
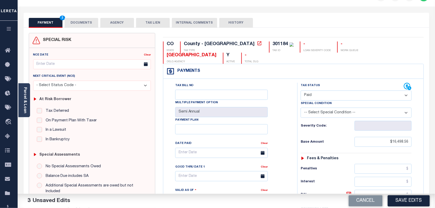
type input "$0.00"
click at [82, 22] on button "DOCUMENTS" at bounding box center [82, 23] width 34 height 10
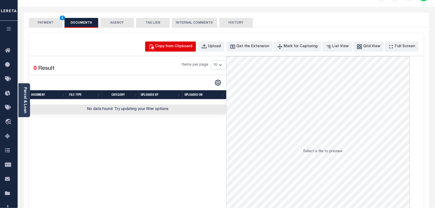
click at [158, 49] on button "Copy from Clipboard" at bounding box center [170, 46] width 51 height 10
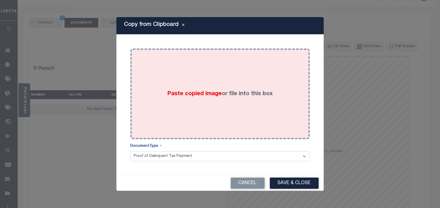
click at [179, 82] on div "Paste copied image or file into this box" at bounding box center [219, 93] width 171 height 83
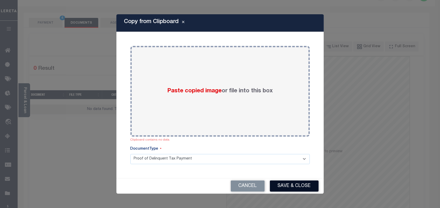
click at [279, 187] on button "Save & Close" at bounding box center [294, 185] width 49 height 11
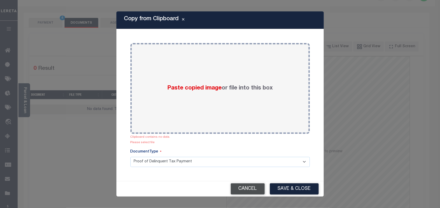
click at [244, 188] on button "Cancel" at bounding box center [248, 188] width 34 height 11
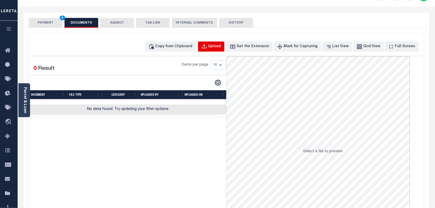
click at [210, 46] on button "Upload" at bounding box center [211, 46] width 26 height 10
select select "POP"
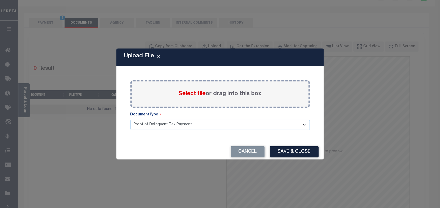
click at [190, 92] on span "Select file" at bounding box center [191, 94] width 27 height 6
click at [0, 0] on input "Select file or drag into this box" at bounding box center [0, 0] width 0 height 0
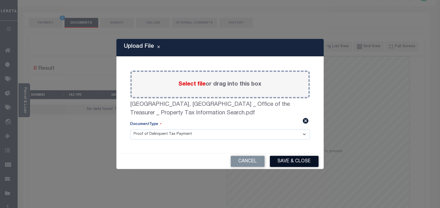
click at [291, 156] on button "Save & Close" at bounding box center [294, 161] width 49 height 11
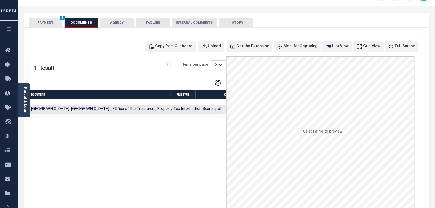
click at [47, 26] on button "PAYMENT 4" at bounding box center [46, 23] width 34 height 10
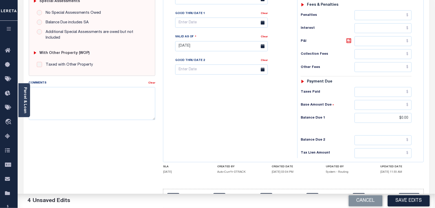
scroll to position [174, 0]
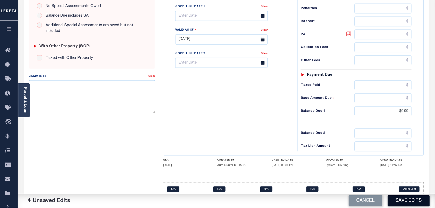
click at [398, 197] on button "Save Edits" at bounding box center [409, 200] width 42 height 11
checkbox input "false"
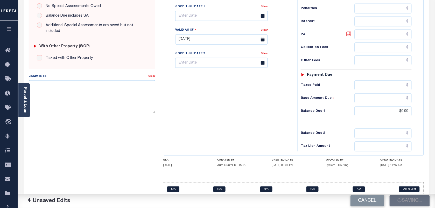
type input "$16,498.56"
type input "$0"
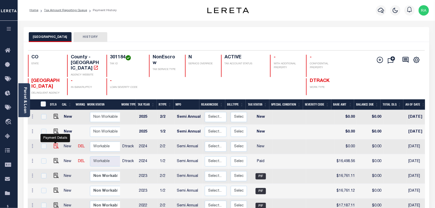
click at [54, 143] on img "" at bounding box center [56, 145] width 5 height 5
checkbox input "true"
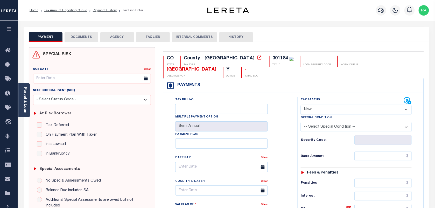
click at [315, 105] on select "- Select Status Code - Open Due/Unpaid Paid Incomplete No Tax Due Internal Refu…" at bounding box center [356, 110] width 111 height 10
select select "PYD"
click at [301, 105] on select "- Select Status Code - Open Due/Unpaid Paid Incomplete No Tax Due Internal Refu…" at bounding box center [356, 110] width 111 height 10
type input "[DATE]"
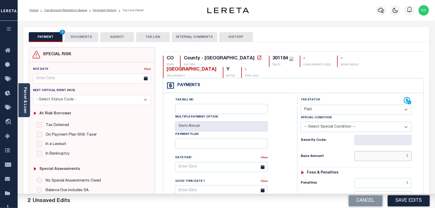
click at [374, 151] on input "text" at bounding box center [382, 156] width 57 height 10
paste input "16,498.56"
drag, startPoint x: 407, startPoint y: 145, endPoint x: 418, endPoint y: 146, distance: 11.0
click at [418, 146] on div "Tax Status Status - Select Status Code -" at bounding box center [357, 211] width 121 height 229
type input "$16,498.57"
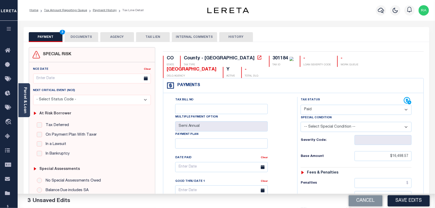
click at [409, 170] on div "Fees & Penalties" at bounding box center [356, 172] width 111 height 4
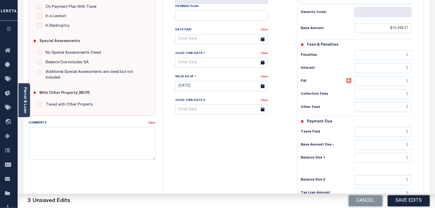
scroll to position [130, 0]
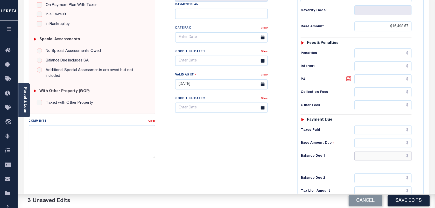
click at [387, 151] on input "text" at bounding box center [382, 156] width 57 height 10
type input "$0.00"
click at [412, 161] on div "Tax Status Status - Select Status Code -" at bounding box center [357, 81] width 121 height 229
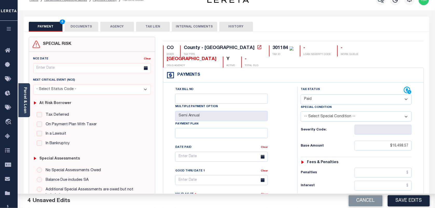
scroll to position [0, 0]
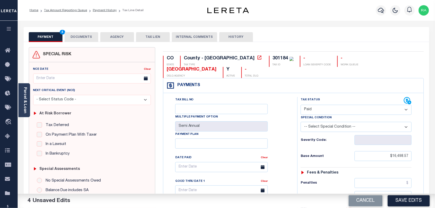
click at [91, 39] on button "DOCUMENTS" at bounding box center [82, 37] width 34 height 10
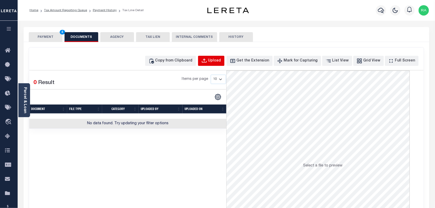
click at [221, 60] on div "Upload" at bounding box center [214, 61] width 13 height 6
select select "POP"
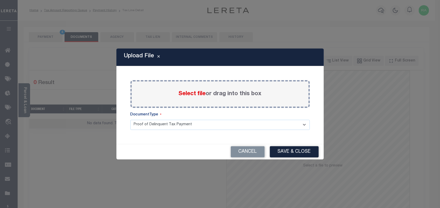
click at [198, 94] on span "Select file" at bounding box center [191, 94] width 27 height 6
click at [0, 0] on input "Select file or drag into this box" at bounding box center [0, 0] width 0 height 0
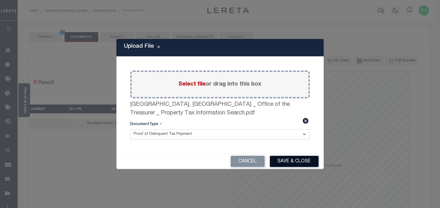
click at [309, 156] on button "Save & Close" at bounding box center [294, 161] width 49 height 11
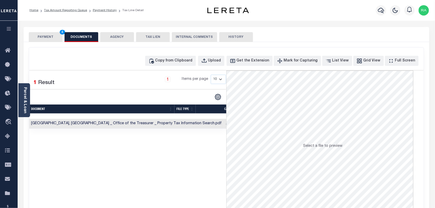
click at [48, 40] on button "PAYMENT 4" at bounding box center [46, 37] width 34 height 10
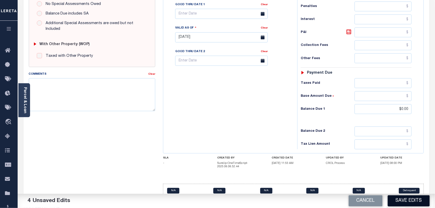
scroll to position [178, 0]
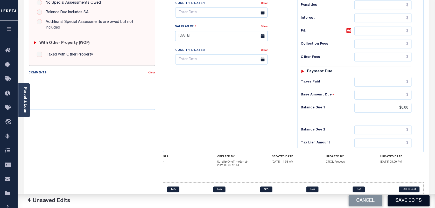
click at [408, 203] on button "Save Edits" at bounding box center [409, 200] width 42 height 11
checkbox input "false"
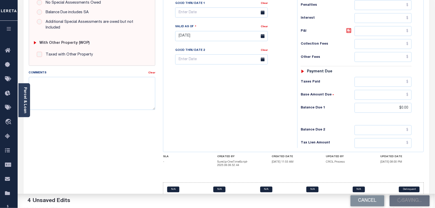
type input "$16,498.57"
type input "$0"
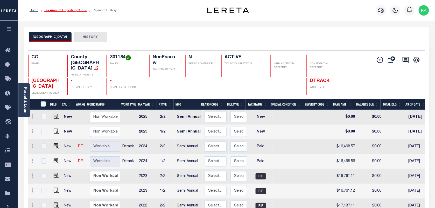
click at [73, 10] on link "Tax Amount Reporting Queue" at bounding box center [65, 10] width 43 height 3
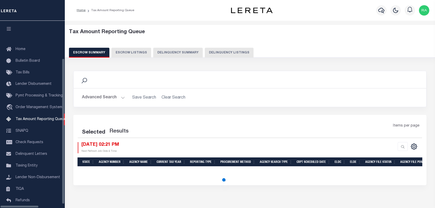
click at [205, 55] on button "Delinquency Listings" at bounding box center [229, 53] width 49 height 10
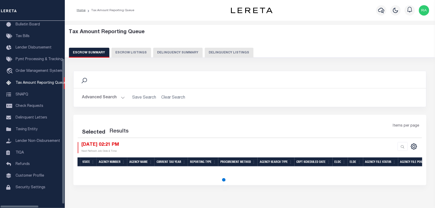
select select "100"
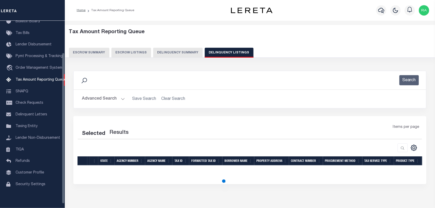
scroll to position [39, 0]
select select "100"
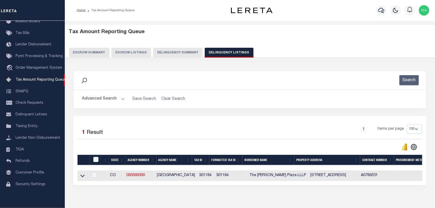
click at [93, 163] on th at bounding box center [95, 160] width 11 height 11
click at [94, 161] on input "checkbox" at bounding box center [95, 159] width 5 height 5
checkbox input "true"
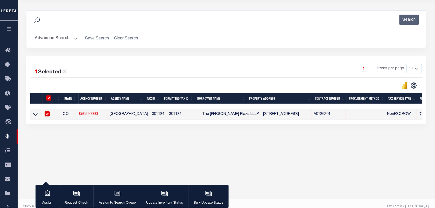
scroll to position [67, 0]
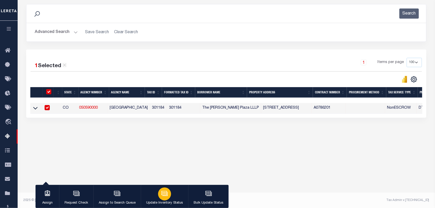
click at [158, 190] on button "Update Inventory Status" at bounding box center [164, 196] width 47 height 23
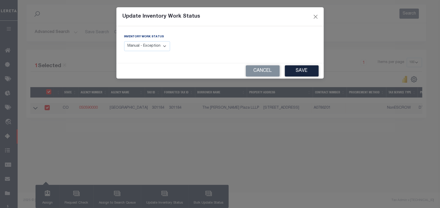
click at [152, 47] on select "Manual - Exception Pended - Awaiting Search Late Add Exception Completed" at bounding box center [147, 46] width 46 height 10
select select "4"
click at [124, 41] on select "Manual - Exception Pended - Awaiting Search Late Add Exception Completed" at bounding box center [147, 46] width 46 height 10
click at [304, 71] on button "Save" at bounding box center [302, 70] width 34 height 11
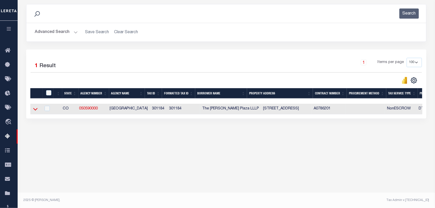
click at [33, 108] on link at bounding box center [35, 109] width 6 height 4
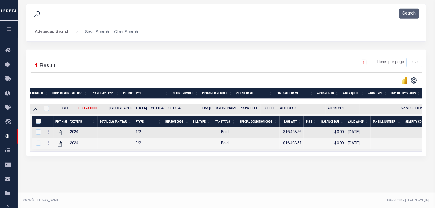
scroll to position [0, 0]
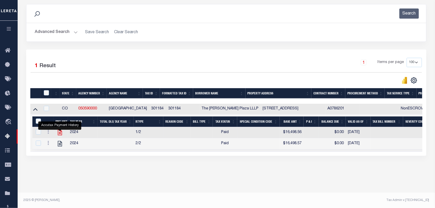
click at [59, 135] on icon "" at bounding box center [60, 132] width 4 height 5
checkbox input "true"
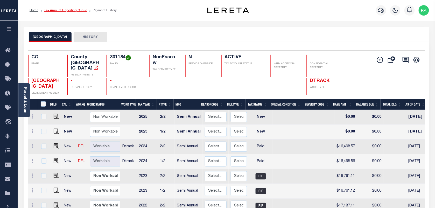
click at [62, 10] on link "Tax Amount Reporting Queue" at bounding box center [65, 10] width 43 height 3
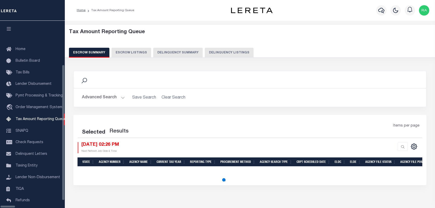
click at [212, 53] on button "Delinquency Listings" at bounding box center [229, 53] width 49 height 10
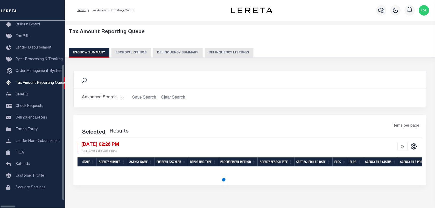
select select "100"
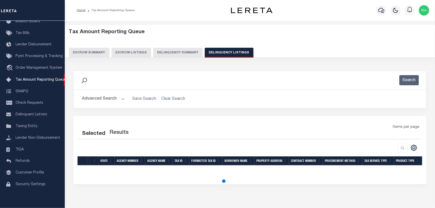
select select "100"
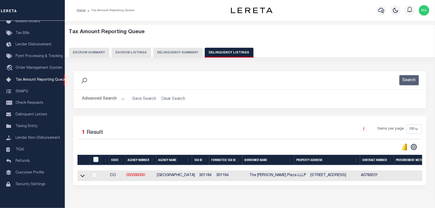
click at [120, 99] on button "Advanced Search" at bounding box center [103, 99] width 43 height 10
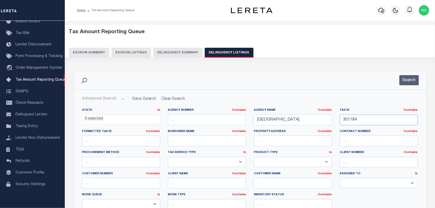
click at [361, 120] on input "301184" at bounding box center [379, 120] width 78 height 11
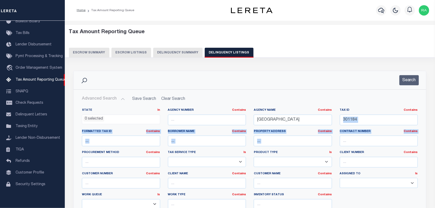
click at [360, 138] on div "State In In AK AL AR AZ CA CO CT DC DE FL GA GU HI IA ID IL IN KS KY LA MA MD M…" at bounding box center [250, 161] width 344 height 106
click at [362, 121] on input "301184" at bounding box center [379, 120] width 78 height 11
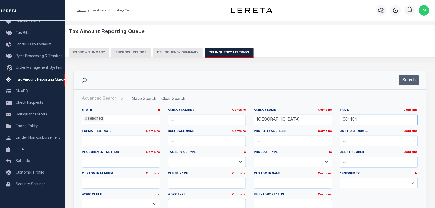
click at [362, 121] on input "301184" at bounding box center [379, 120] width 78 height 11
paste input "900366"
type input "900366"
click at [409, 83] on button "Search" at bounding box center [408, 80] width 19 height 10
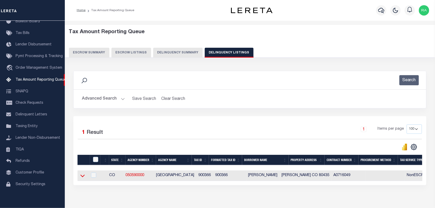
click at [82, 177] on icon at bounding box center [82, 176] width 4 height 3
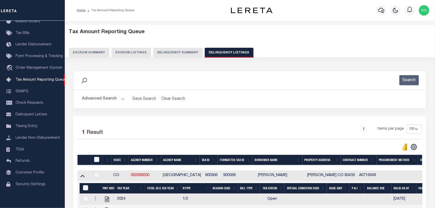
scroll to position [67, 0]
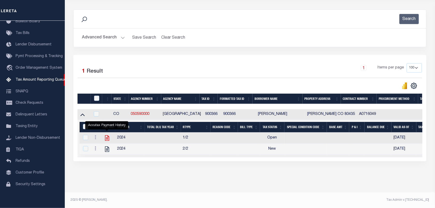
click at [109, 134] on icon "" at bounding box center [107, 137] width 7 height 7
checkbox input "true"
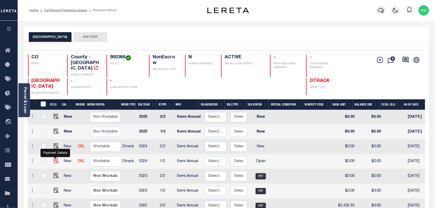
click at [54, 158] on img "" at bounding box center [56, 160] width 5 height 5
checkbox input "true"
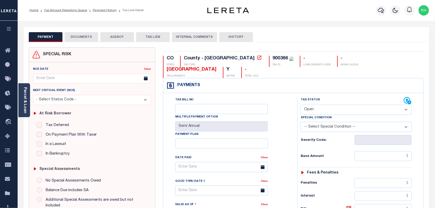
click at [315, 105] on select "- Select Status Code - Open Due/Unpaid Paid Incomplete No Tax Due Internal Refu…" at bounding box center [356, 110] width 111 height 10
select select "PYD"
click at [301, 105] on select "- Select Status Code - Open Due/Unpaid Paid Incomplete No Tax Due Internal Refu…" at bounding box center [356, 110] width 111 height 10
type input "[DATE]"
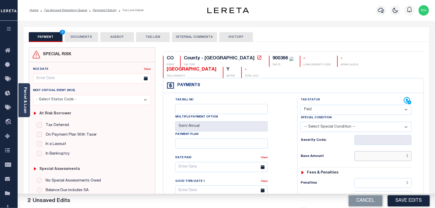
click at [385, 151] on input "text" at bounding box center [382, 156] width 57 height 10
paste input "3,307.77"
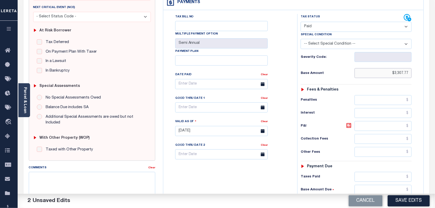
scroll to position [97, 0]
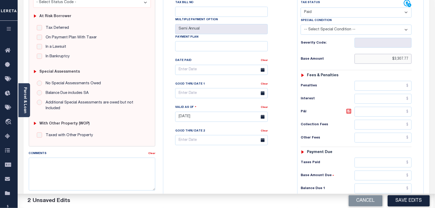
type input "$3,307.77"
click at [381, 183] on input "text" at bounding box center [382, 188] width 57 height 10
type input "$0.00"
click at [412, 178] on div "Tax Status Status - Select Status Code -" at bounding box center [357, 114] width 121 height 229
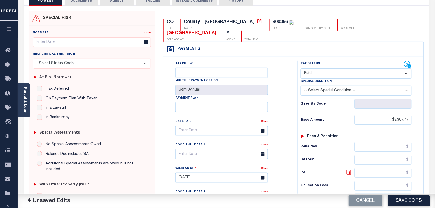
scroll to position [0, 0]
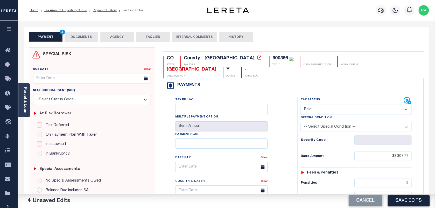
click at [84, 34] on button "DOCUMENTS" at bounding box center [82, 37] width 34 height 10
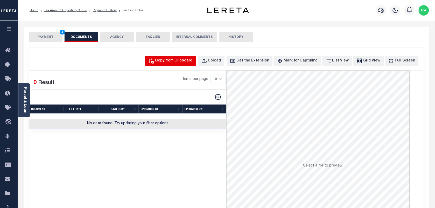
click at [192, 61] on div "Copy from Clipboard" at bounding box center [173, 61] width 37 height 6
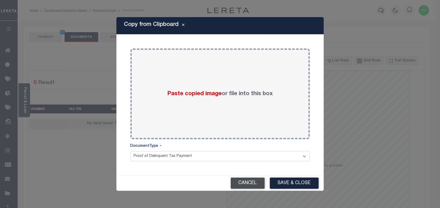
click at [245, 183] on button "Cancel" at bounding box center [248, 182] width 34 height 11
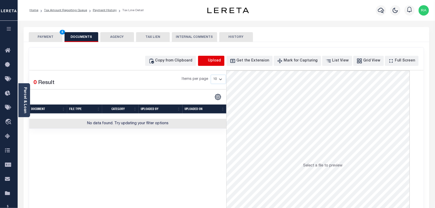
click at [206, 62] on icon "button" at bounding box center [204, 60] width 5 height 4
select select "POP"
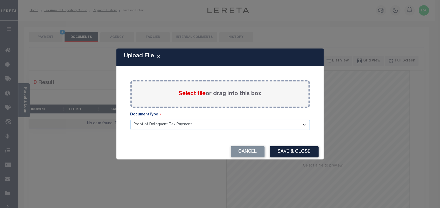
click at [200, 94] on span "Select file" at bounding box center [191, 94] width 27 height 6
click at [0, 0] on input "Select file or drag into this box" at bounding box center [0, 0] width 0 height 0
click at [192, 95] on span "Select file" at bounding box center [191, 94] width 27 height 6
click at [0, 0] on input "Select file or drag into this box" at bounding box center [0, 0] width 0 height 0
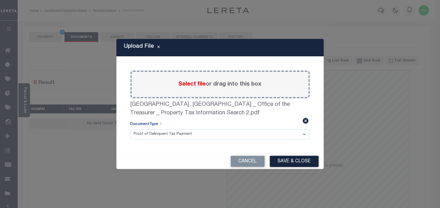
click at [288, 154] on div "Cancel Save & Close" at bounding box center [219, 161] width 207 height 15
click at [301, 160] on button "Save & Close" at bounding box center [294, 161] width 49 height 11
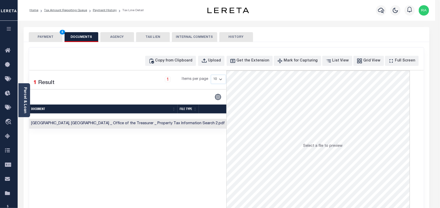
click at [52, 39] on div at bounding box center [220, 104] width 440 height 208
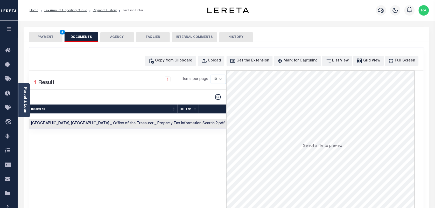
click at [52, 39] on button "PAYMENT 4" at bounding box center [46, 37] width 34 height 10
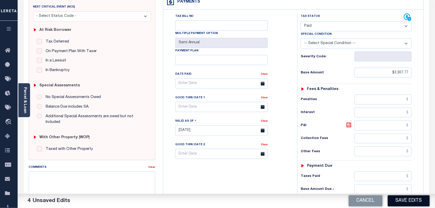
scroll to position [130, 0]
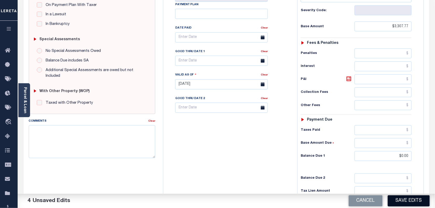
click at [404, 197] on button "Save Edits" at bounding box center [409, 200] width 42 height 11
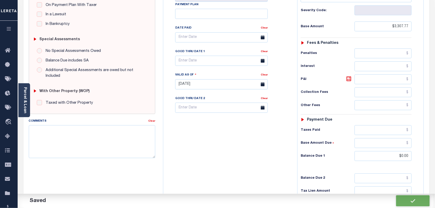
checkbox input "false"
type input "$3,307.77"
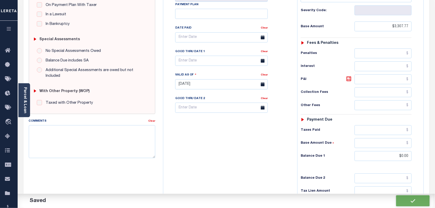
type input "$0"
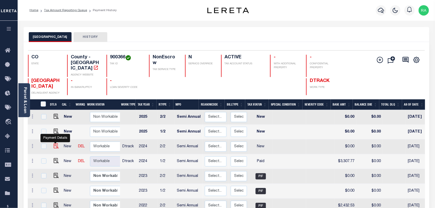
click at [54, 143] on img "" at bounding box center [56, 145] width 5 height 5
checkbox input "true"
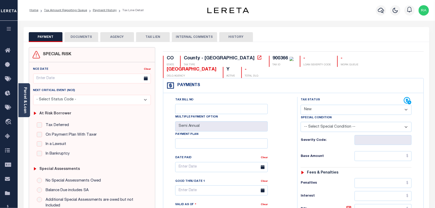
click at [314, 105] on select "- Select Status Code - Open Due/Unpaid Paid Incomplete No Tax Due Internal Refu…" at bounding box center [356, 110] width 111 height 10
select select "PYD"
click at [301, 105] on select "- Select Status Code - Open Due/Unpaid Paid Incomplete No Tax Due Internal Refu…" at bounding box center [356, 110] width 111 height 10
type input "[DATE]"
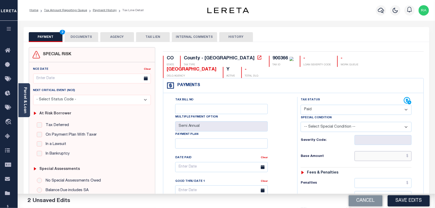
click at [371, 151] on input "text" at bounding box center [382, 156] width 57 height 10
paste input "3,307.77"
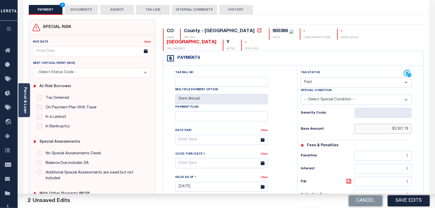
scroll to position [130, 0]
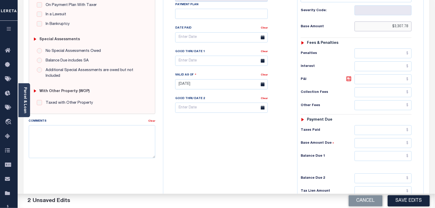
type input "$3,307.78"
click at [385, 151] on input "text" at bounding box center [382, 156] width 57 height 10
type input "$0.00"
click at [408, 153] on div "Tax Status Status - Select Status Code -" at bounding box center [357, 81] width 121 height 229
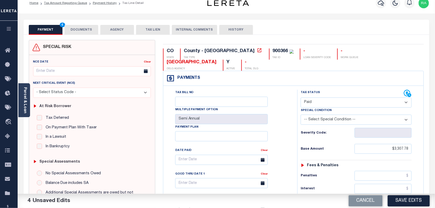
scroll to position [0, 0]
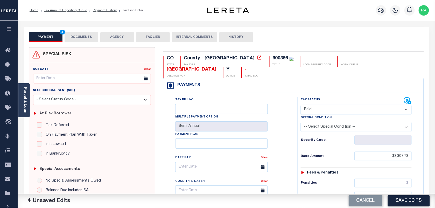
click at [83, 35] on button "DOCUMENTS" at bounding box center [82, 37] width 34 height 10
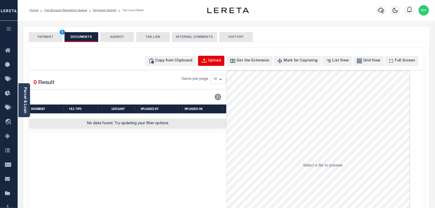
click at [221, 61] on div "Upload" at bounding box center [214, 61] width 13 height 6
select select "POP"
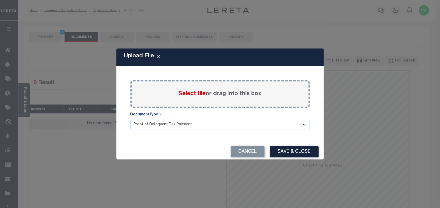
click at [197, 93] on span "Select file" at bounding box center [191, 94] width 27 height 6
click at [0, 0] on input "Select file or drag into this box" at bounding box center [0, 0] width 0 height 0
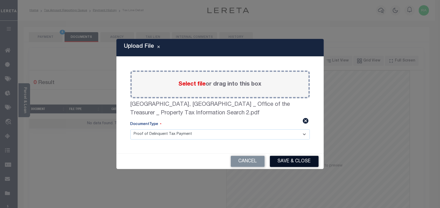
click at [288, 156] on button "Save & Close" at bounding box center [294, 161] width 49 height 11
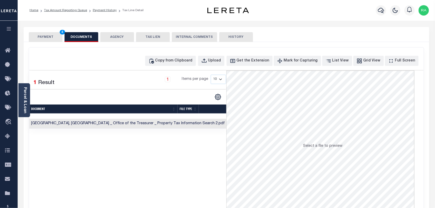
click at [50, 35] on button "PAYMENT 4" at bounding box center [46, 37] width 34 height 10
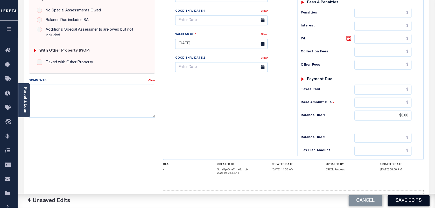
scroll to position [178, 0]
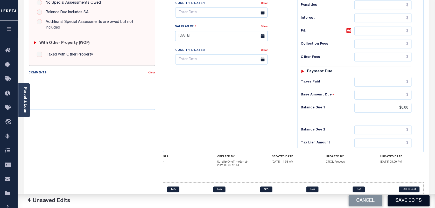
click at [401, 204] on button "Save Edits" at bounding box center [409, 200] width 42 height 11
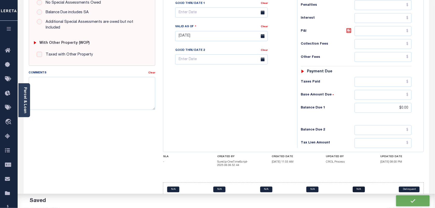
checkbox input "false"
type input "$3,307.78"
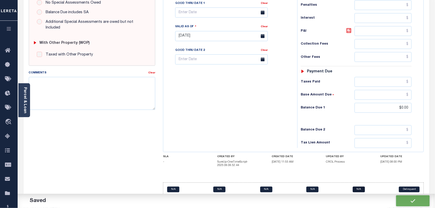
type input "$0"
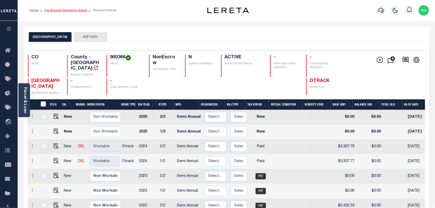
click at [70, 11] on link "Tax Amount Reporting Queue" at bounding box center [65, 10] width 43 height 3
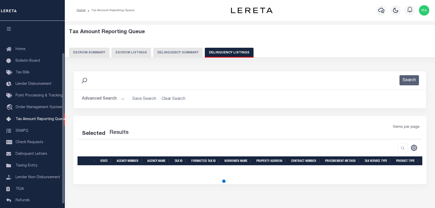
select select "100"
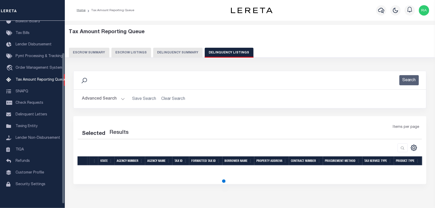
select select "100"
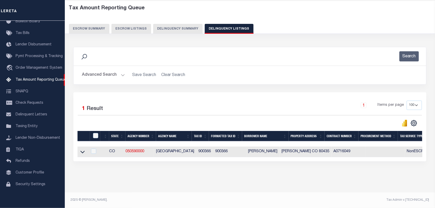
scroll to position [27, 0]
click at [94, 133] on input "checkbox" at bounding box center [95, 135] width 5 height 5
checkbox input "true"
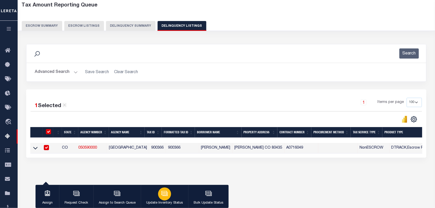
click at [165, 195] on icon "button" at bounding box center [164, 193] width 7 height 7
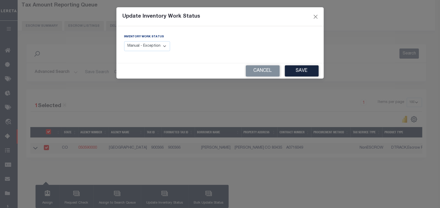
click at [154, 48] on select "Manual - Exception Pended - Awaiting Search Late Add Exception Completed" at bounding box center [147, 46] width 46 height 10
select select "4"
click at [124, 41] on select "Manual - Exception Pended - Awaiting Search Late Add Exception Completed" at bounding box center [147, 46] width 46 height 10
click at [297, 74] on button "Save" at bounding box center [302, 70] width 34 height 11
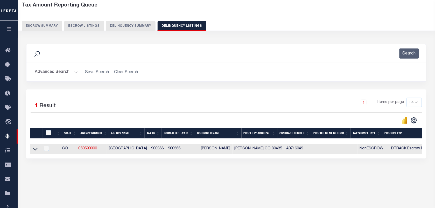
click at [75, 70] on button "Advanced Search" at bounding box center [56, 72] width 43 height 10
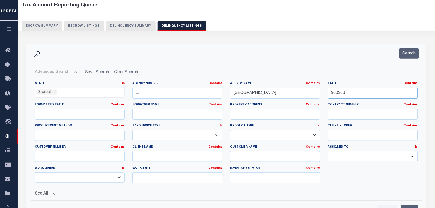
click at [358, 92] on input "900366" at bounding box center [373, 93] width 90 height 11
paste input "1501232"
type input "1501232"
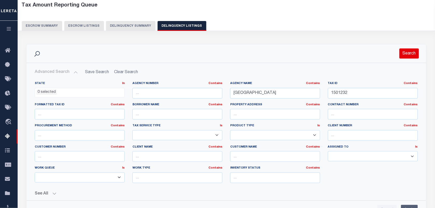
click at [401, 57] on button "Search" at bounding box center [408, 53] width 19 height 10
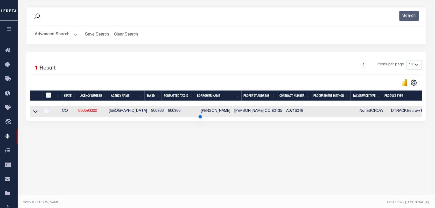
scroll to position [67, 0]
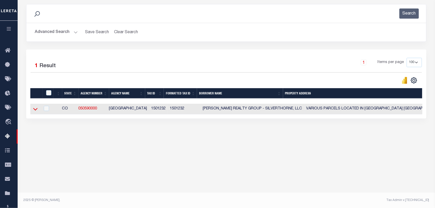
click at [35, 111] on icon at bounding box center [35, 109] width 4 height 3
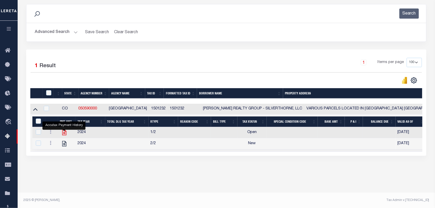
click at [65, 133] on icon "" at bounding box center [64, 132] width 4 height 5
checkbox input "true"
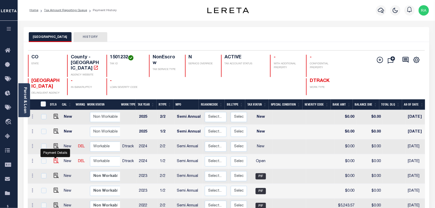
click at [54, 158] on img "" at bounding box center [56, 160] width 5 height 5
checkbox input "true"
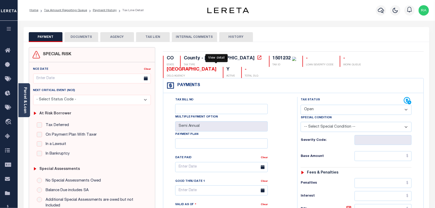
click at [257, 59] on icon at bounding box center [259, 57] width 4 height 4
click at [312, 105] on select "- Select Status Code - Open Due/Unpaid Paid Incomplete No Tax Due Internal Refu…" at bounding box center [356, 110] width 111 height 10
select select "PYD"
click at [301, 105] on select "- Select Status Code - Open Due/Unpaid Paid Incomplete No Tax Due Internal Refu…" at bounding box center [356, 110] width 111 height 10
type input "[DATE]"
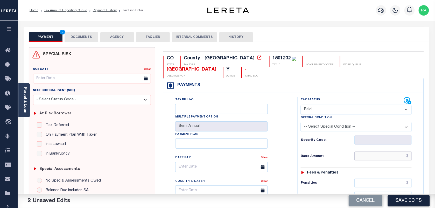
click at [372, 151] on input "text" at bounding box center [382, 156] width 57 height 10
click at [394, 151] on input "text" at bounding box center [382, 156] width 57 height 10
paste input "9,087.76"
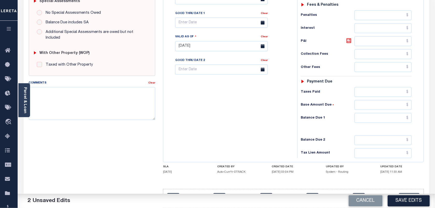
scroll to position [176, 0]
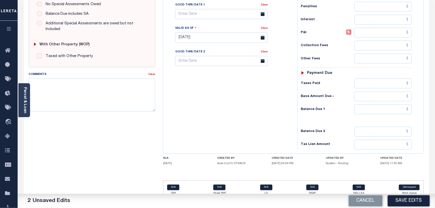
type input "$9,087.76"
click at [370, 104] on input "text" at bounding box center [382, 109] width 57 height 10
type input "$0.00"
click at [426, 101] on div "CO STATE County - CO TAX TYPE 1501232 TAX ID - LOAN SEVERITY CODE - WORK QUEUE …" at bounding box center [293, 37] width 269 height 333
click at [406, 200] on button "Save Edits" at bounding box center [409, 200] width 42 height 11
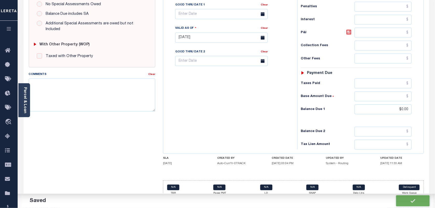
checkbox input "false"
type input "$9,087.76"
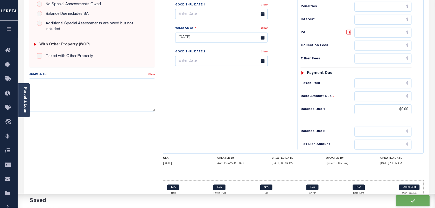
type input "$0"
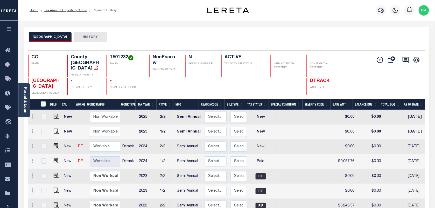
scroll to position [97, 0]
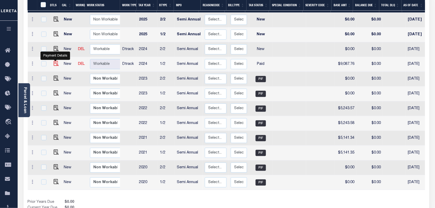
click at [57, 61] on img "" at bounding box center [56, 63] width 5 height 5
checkbox input "true"
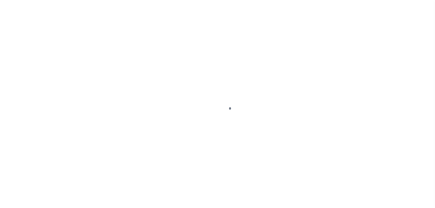
select select "PYD"
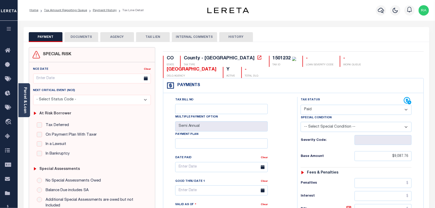
click at [76, 35] on button "DOCUMENTS" at bounding box center [82, 37] width 34 height 10
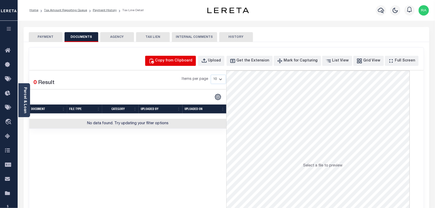
click at [182, 61] on div "Copy from Clipboard" at bounding box center [173, 61] width 37 height 6
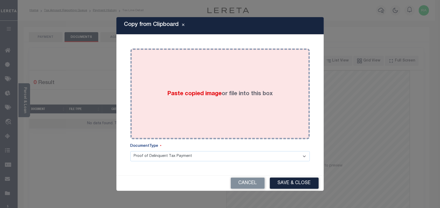
click at [220, 114] on div "Paste copied image or file into this box" at bounding box center [219, 93] width 171 height 83
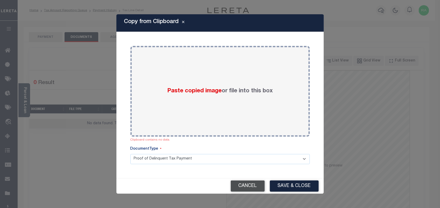
click at [256, 186] on button "Cancel" at bounding box center [248, 185] width 34 height 11
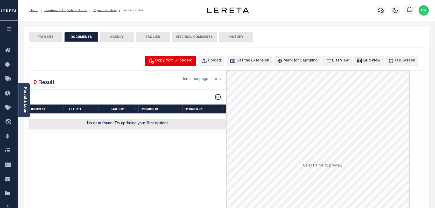
click at [192, 60] on div "Copy from Clipboard" at bounding box center [173, 61] width 37 height 6
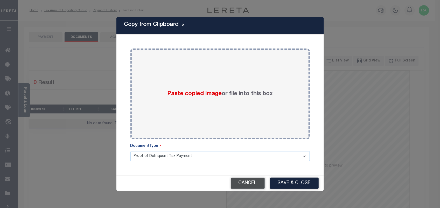
click at [240, 183] on button "Cancel" at bounding box center [248, 182] width 34 height 11
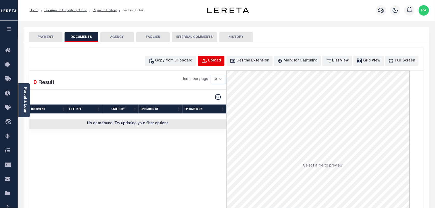
click at [220, 61] on div "Upload" at bounding box center [214, 61] width 13 height 6
select select "POP"
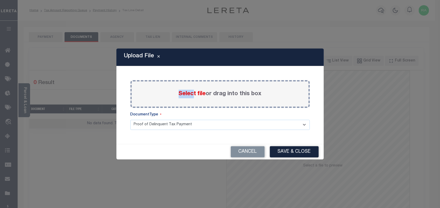
click at [194, 91] on div "Select file or drag into this box" at bounding box center [219, 94] width 179 height 28
click at [191, 96] on span "Select file" at bounding box center [191, 94] width 27 height 6
click at [0, 0] on input "Select file or drag into this box" at bounding box center [0, 0] width 0 height 0
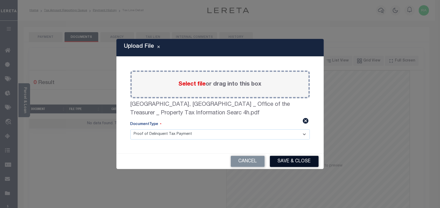
click at [290, 161] on button "Save & Close" at bounding box center [294, 161] width 49 height 11
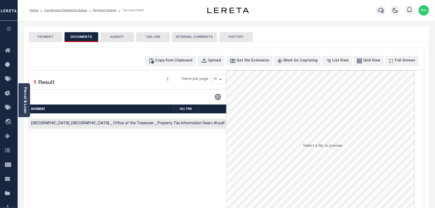
click at [49, 36] on button "PAYMENT" at bounding box center [46, 37] width 34 height 10
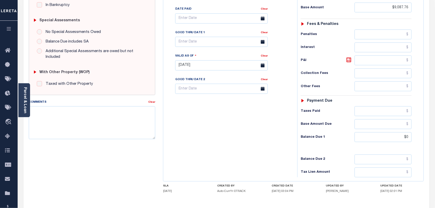
scroll to position [162, 0]
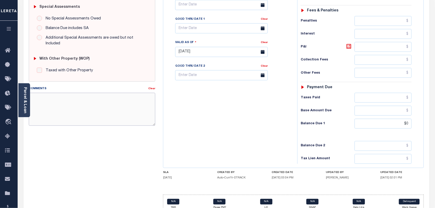
click at [56, 118] on textarea "Comments" at bounding box center [92, 109] width 126 height 33
click at [79, 107] on textarea "Comments" at bounding box center [92, 109] width 126 height 33
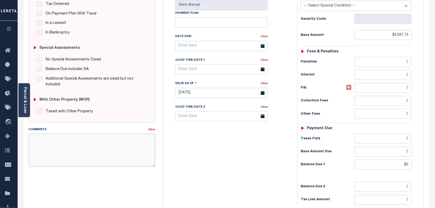
scroll to position [77, 0]
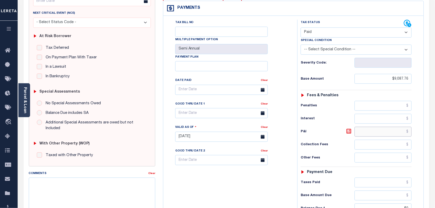
click at [384, 127] on input "text" at bounding box center [382, 132] width 57 height 10
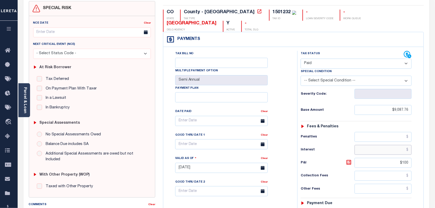
type input "$100.00"
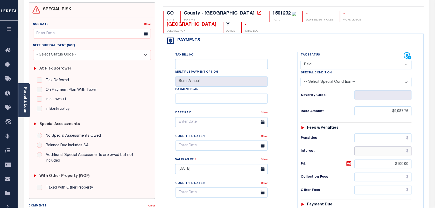
click at [398, 146] on input "text" at bounding box center [382, 151] width 57 height 10
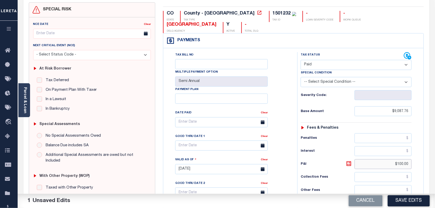
drag, startPoint x: 396, startPoint y: 153, endPoint x: 418, endPoint y: 154, distance: 21.3
click at [418, 154] on div "Tax Status Status - Select Status Code -" at bounding box center [357, 166] width 121 height 229
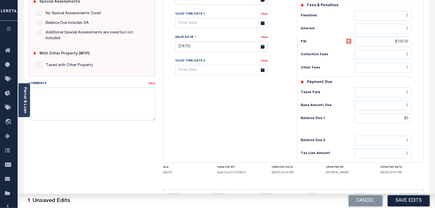
scroll to position [174, 0]
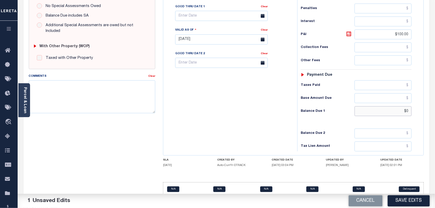
click at [404, 106] on input "$0" at bounding box center [382, 111] width 57 height 10
click at [406, 106] on input "$0" at bounding box center [382, 111] width 57 height 10
paste input "9,187.76"
type input "$9,187.76"
click at [350, 32] on icon at bounding box center [348, 33] width 3 height 3
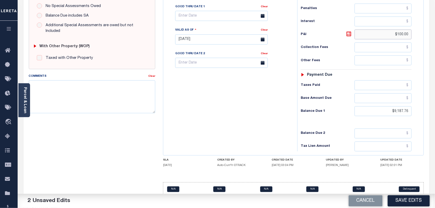
drag, startPoint x: 397, startPoint y: 24, endPoint x: 426, endPoint y: 27, distance: 29.4
click at [426, 27] on div "CO STATE County - CO TAX TYPE 1501232 TAX ID - LOAN SEVERITY CODE - WORK QUEUE …" at bounding box center [293, 39] width 269 height 333
click at [348, 32] on icon at bounding box center [348, 33] width 3 height 3
type input "$100.00"
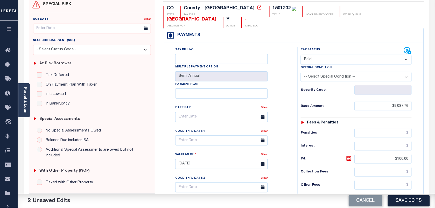
scroll to position [45, 0]
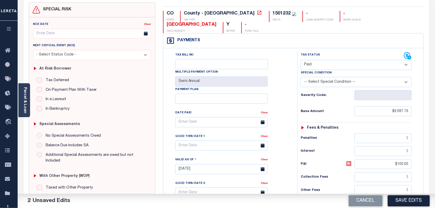
click at [327, 60] on select "- Select Status Code - Open Due/Unpaid Paid Incomplete No Tax Due Internal Refu…" at bounding box center [356, 65] width 111 height 10
select select "DUE"
click at [301, 60] on select "- Select Status Code - Open Due/Unpaid Paid Incomplete No Tax Due Internal Refu…" at bounding box center [356, 65] width 111 height 10
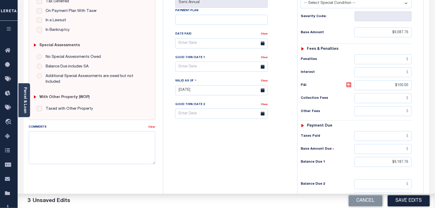
scroll to position [142, 0]
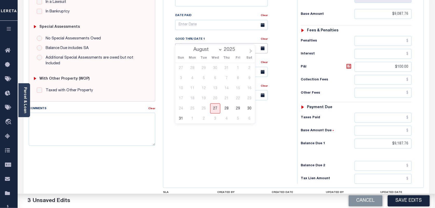
click at [189, 43] on input "text" at bounding box center [221, 48] width 92 height 10
click at [251, 52] on icon at bounding box center [251, 51] width 4 height 4
click at [179, 52] on icon at bounding box center [180, 51] width 4 height 4
select select "7"
click at [182, 119] on span "31" at bounding box center [181, 118] width 10 height 10
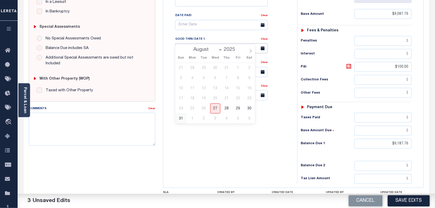
type input "08/31/2025"
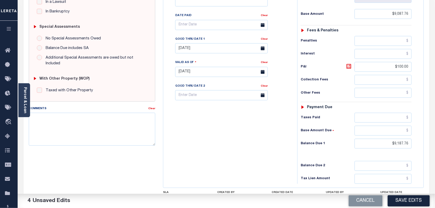
click at [201, 36] on div "Good Thru Date 1" at bounding box center [217, 39] width 85 height 7
click at [190, 37] on label "Good Thru Date 1" at bounding box center [190, 39] width 30 height 4
click at [190, 43] on input "08/31/2025" at bounding box center [221, 48] width 92 height 10
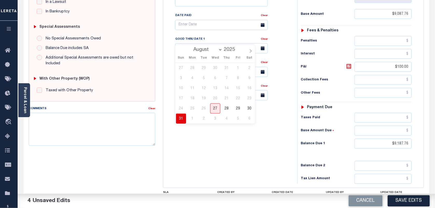
click at [181, 118] on span "31" at bounding box center [181, 118] width 10 height 10
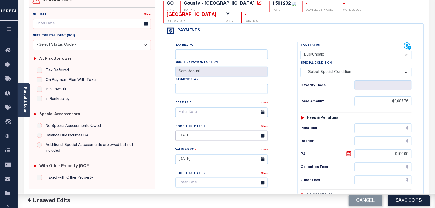
scroll to position [65, 0]
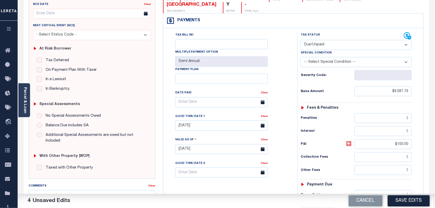
click at [324, 40] on select "- Select Status Code - Open Due/Unpaid Paid Incomplete No Tax Due Internal Refu…" at bounding box center [356, 45] width 111 height 10
select select "NTX"
click at [301, 40] on select "- Select Status Code - Open Due/Unpaid Paid Incomplete No Tax Due Internal Refu…" at bounding box center [356, 45] width 111 height 10
drag, startPoint x: 393, startPoint y: 82, endPoint x: 412, endPoint y: 80, distance: 19.3
click at [412, 80] on div "Tax Status Status - Select Status Code -" at bounding box center [357, 146] width 121 height 229
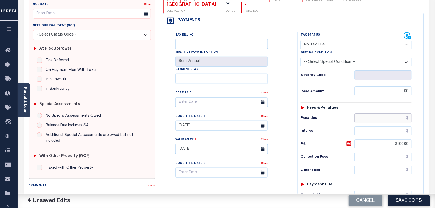
type input "$0.00"
click at [405, 113] on input "text" at bounding box center [382, 118] width 57 height 10
click at [420, 147] on div "Tax Status Status" at bounding box center [357, 146] width 129 height 229
drag, startPoint x: 396, startPoint y: 135, endPoint x: 435, endPoint y: 139, distance: 39.3
click at [434, 139] on html "Home Tax Amount Reporting Queue Payment History Tax Line Detail Profile" at bounding box center [217, 130] width 435 height 390
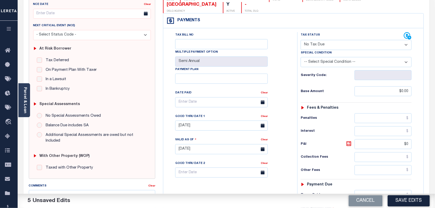
type input "$0.00"
click at [404, 154] on div "Tax Status Status - Select Status Code -" at bounding box center [357, 146] width 121 height 229
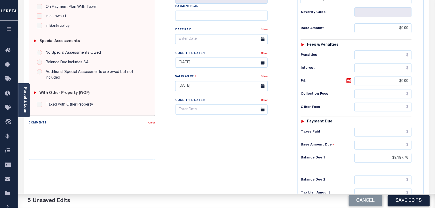
scroll to position [162, 0]
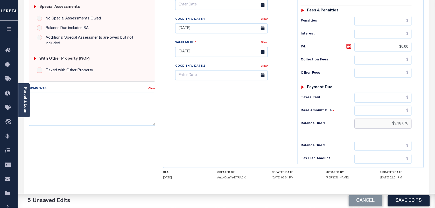
drag, startPoint x: 393, startPoint y: 113, endPoint x: 407, endPoint y: 114, distance: 13.7
click at [407, 119] on input "$9,187.76" at bounding box center [382, 124] width 57 height 10
type input "$06.00"
click at [419, 124] on div "Tax Status Status" at bounding box center [357, 49] width 129 height 229
click at [407, 119] on input "$06.00" at bounding box center [382, 124] width 57 height 10
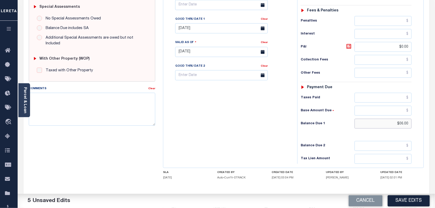
click at [407, 119] on input "$06.00" at bounding box center [382, 124] width 57 height 10
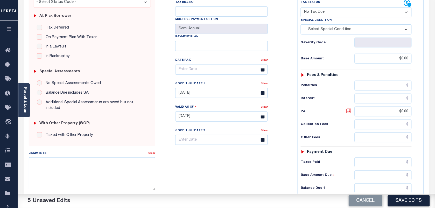
scroll to position [97, 0]
drag, startPoint x: 402, startPoint y: 51, endPoint x: 419, endPoint y: 53, distance: 17.1
click at [419, 53] on div "Tax Status Status" at bounding box center [357, 114] width 129 height 229
paste input "9,087.76"
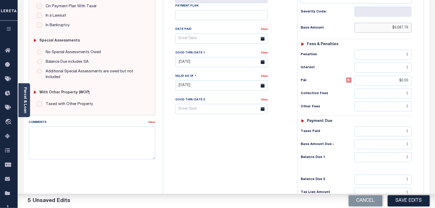
scroll to position [130, 0]
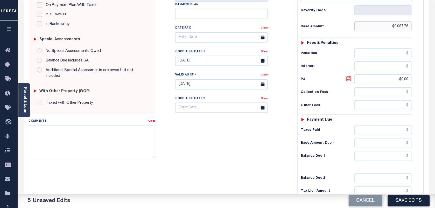
type input "$9,087.76"
drag, startPoint x: 401, startPoint y: 70, endPoint x: 414, endPoint y: 70, distance: 13.0
click at [414, 70] on div "Tax Status Status - Select Status Code -" at bounding box center [357, 81] width 121 height 229
type input "$0.00"
click at [411, 104] on div "Tax Status Status - Select Status Code -" at bounding box center [357, 81] width 121 height 229
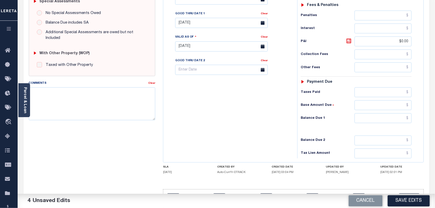
scroll to position [174, 0]
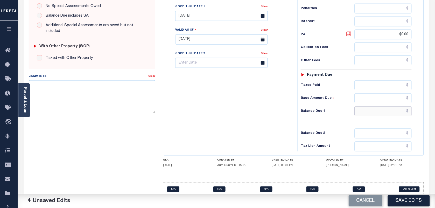
click at [392, 106] on input "text" at bounding box center [382, 111] width 57 height 10
type input "$0.00"
click at [409, 130] on div "Tax Status Status - Select Status Code -" at bounding box center [357, 37] width 121 height 229
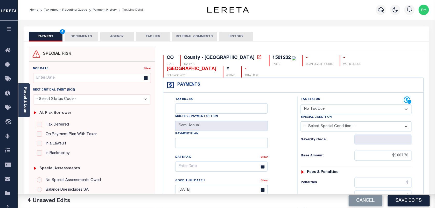
scroll to position [0, 0]
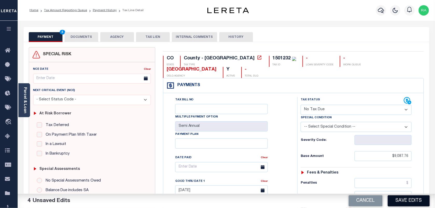
click at [406, 202] on button "Save Edits" at bounding box center [409, 200] width 42 height 11
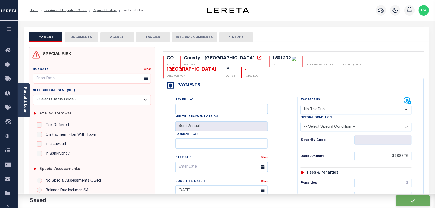
checkbox input "false"
type input "$9,087.76"
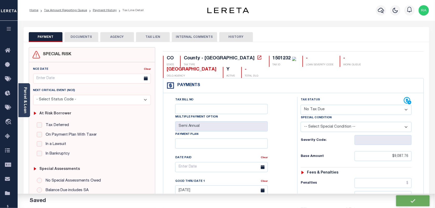
type input "$0"
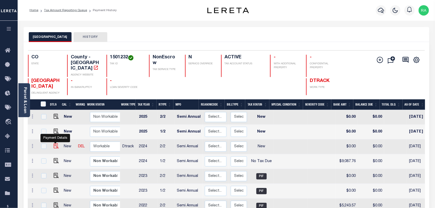
click at [54, 143] on img "" at bounding box center [56, 145] width 5 height 5
checkbox input "true"
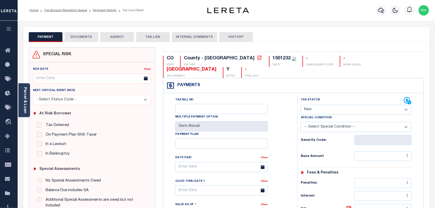
click at [321, 105] on select "- Select Status Code - Open Due/Unpaid Paid Incomplete No Tax Due Internal Refu…" at bounding box center [356, 110] width 111 height 10
select select "PYD"
click at [301, 105] on select "- Select Status Code - Open Due/Unpaid Paid Incomplete No Tax Due Internal Refu…" at bounding box center [356, 110] width 111 height 10
type input "[DATE]"
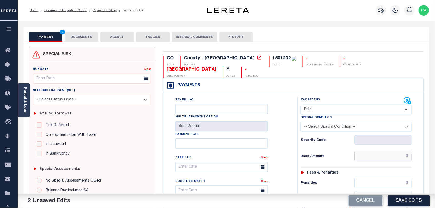
click at [396, 151] on input "text" at bounding box center [382, 156] width 57 height 10
paste input "9,087.76"
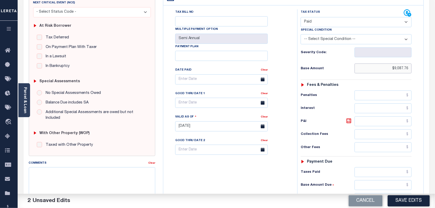
scroll to position [97, 0]
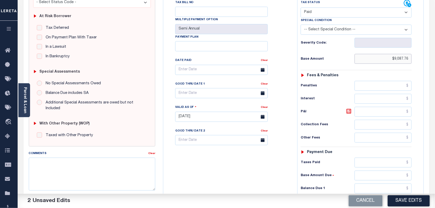
type input "$9,087.76"
click at [382, 183] on input "text" at bounding box center [382, 188] width 57 height 10
type input "$0"
click at [403, 183] on input "$0" at bounding box center [382, 188] width 57 height 10
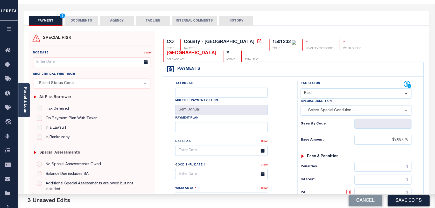
scroll to position [0, 0]
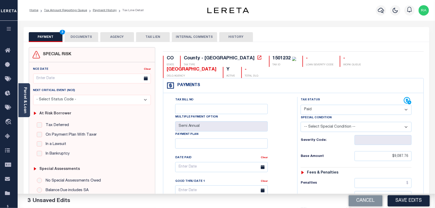
click at [95, 33] on button "DOCUMENTS" at bounding box center [82, 37] width 34 height 10
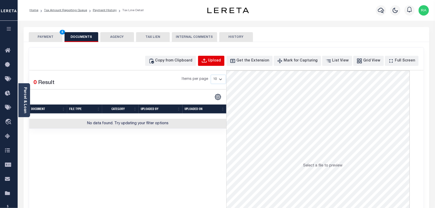
click at [221, 61] on div "Upload" at bounding box center [214, 61] width 13 height 6
select select "POP"
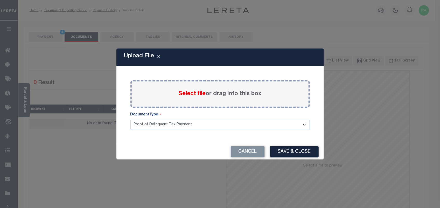
click at [190, 94] on span "Select file" at bounding box center [191, 94] width 27 height 6
click at [0, 0] on input "Select file or drag into this box" at bounding box center [0, 0] width 0 height 0
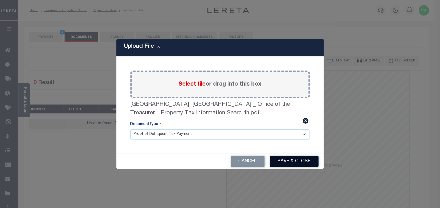
click at [288, 156] on button "Save & Close" at bounding box center [294, 161] width 49 height 11
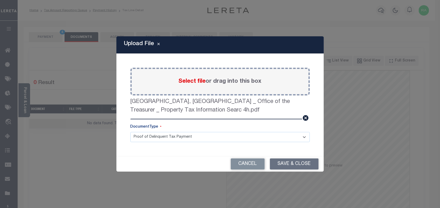
click at [290, 158] on button "Save & Close" at bounding box center [294, 163] width 49 height 11
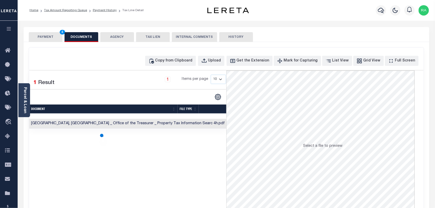
click at [52, 35] on button "PAYMENT 4" at bounding box center [46, 37] width 34 height 10
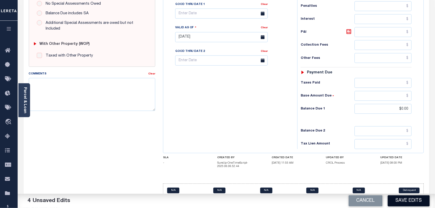
scroll to position [178, 0]
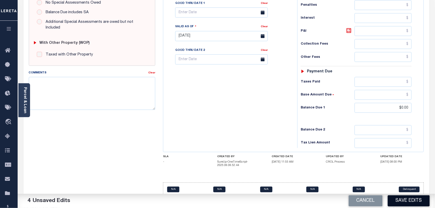
click at [403, 204] on button "Save Edits" at bounding box center [409, 200] width 42 height 11
checkbox input "false"
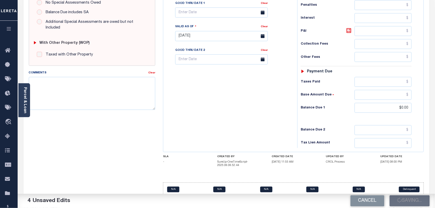
type input "$9,087.76"
type input "$0"
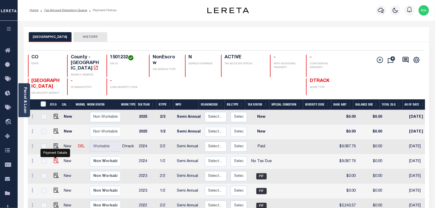
click at [58, 158] on img "" at bounding box center [56, 160] width 5 height 5
checkbox input "true"
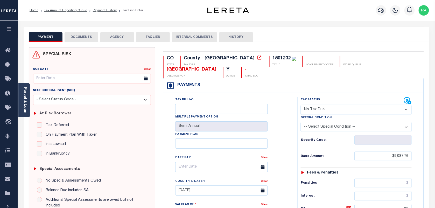
click at [328, 105] on select "- Select Status Code - Open Due/Unpaid Paid Incomplete No Tax Due Internal Refu…" at bounding box center [356, 110] width 111 height 10
select select "PYD"
click at [301, 105] on select "- Select Status Code - Open Due/Unpaid Paid Incomplete No Tax Due Internal Refu…" at bounding box center [356, 110] width 111 height 10
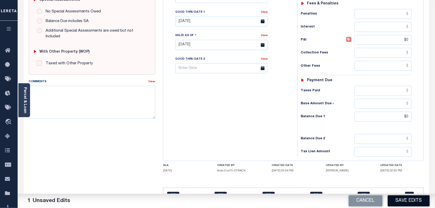
scroll to position [176, 0]
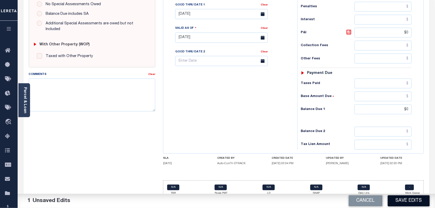
click at [406, 204] on button "Save Edits" at bounding box center [409, 200] width 42 height 11
checkbox input "false"
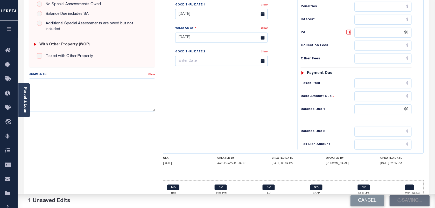
type input "$9,087.76"
type input "$0"
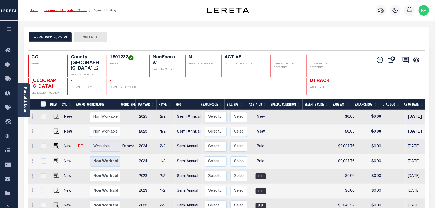
click at [73, 10] on link "Tax Amount Reporting Queue" at bounding box center [65, 10] width 43 height 3
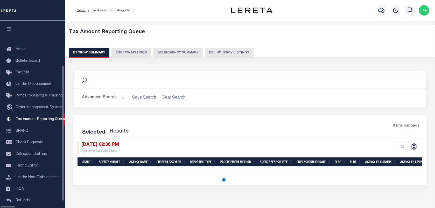
click at [218, 52] on button "Delinquency Listings" at bounding box center [229, 53] width 49 height 10
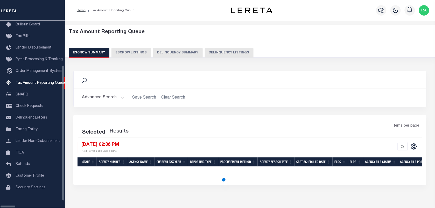
select select "100"
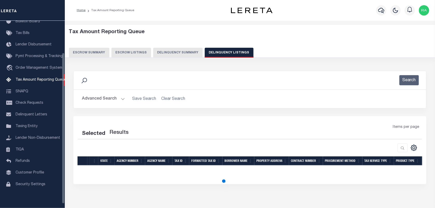
scroll to position [39, 0]
select select "100"
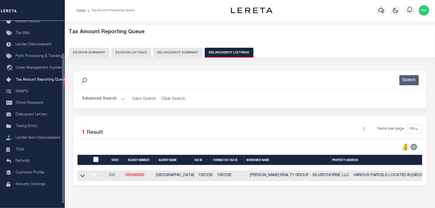
scroll to position [23, 0]
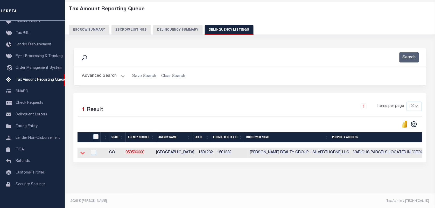
click at [82, 155] on icon at bounding box center [82, 152] width 4 height 5
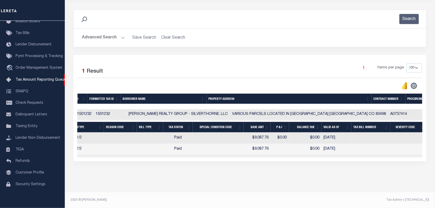
scroll to position [0, 0]
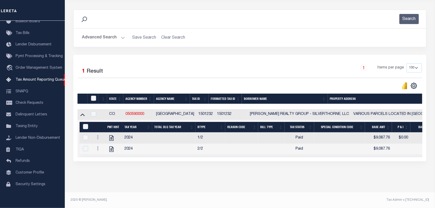
click at [92, 96] on input "checkbox" at bounding box center [93, 98] width 5 height 5
checkbox input "true"
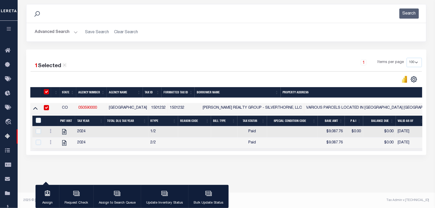
scroll to position [66, 0]
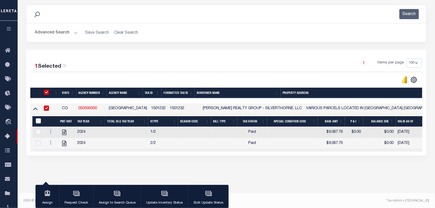
click at [37, 121] on input "&nbsp;" at bounding box center [38, 120] width 5 height 5
checkbox input "true"
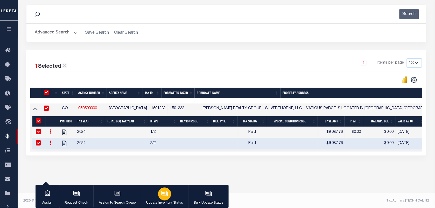
click at [166, 201] on p "Update Inventory Status" at bounding box center [164, 202] width 37 height 5
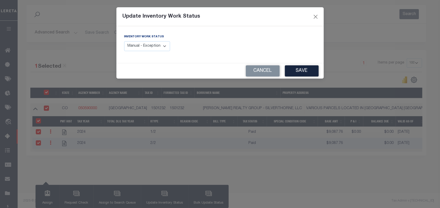
click at [152, 48] on select "Manual - Exception Pended - Awaiting Search Late Add Exception Completed" at bounding box center [147, 46] width 46 height 10
select select "4"
click at [124, 41] on select "Manual - Exception Pended - Awaiting Search Late Add Exception Completed" at bounding box center [147, 46] width 46 height 10
click at [297, 73] on button "Save" at bounding box center [302, 70] width 34 height 11
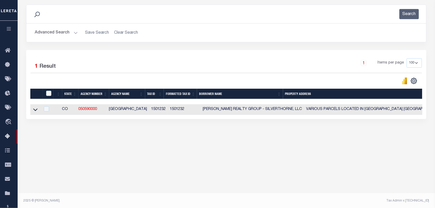
drag, startPoint x: 75, startPoint y: 33, endPoint x: 107, endPoint y: 33, distance: 31.6
click at [75, 33] on button "Advanced Search" at bounding box center [56, 33] width 43 height 10
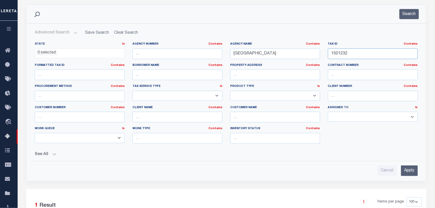
click at [346, 55] on input "1501232" at bounding box center [373, 53] width 90 height 11
paste input "6506265"
type input "6506265"
click at [416, 16] on button "Search" at bounding box center [408, 14] width 19 height 10
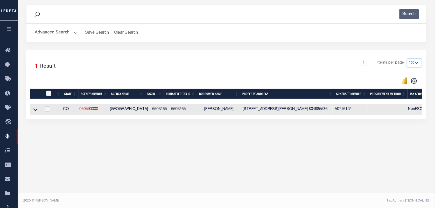
click at [73, 32] on button "Advanced Search" at bounding box center [56, 33] width 43 height 10
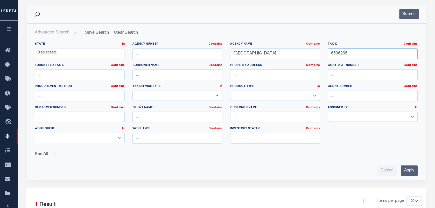
click at [349, 53] on input "6506265" at bounding box center [373, 53] width 90 height 11
click at [413, 14] on button "Search" at bounding box center [408, 14] width 19 height 10
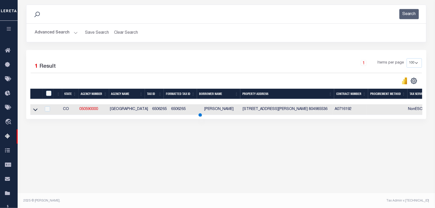
scroll to position [67, 0]
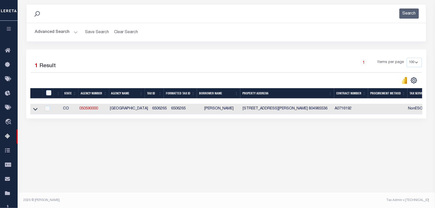
click at [33, 109] on link at bounding box center [35, 109] width 6 height 4
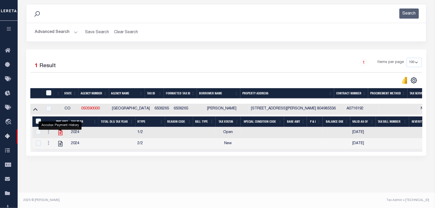
click at [62, 134] on icon "" at bounding box center [60, 132] width 7 height 7
checkbox input "false"
checkbox input "true"
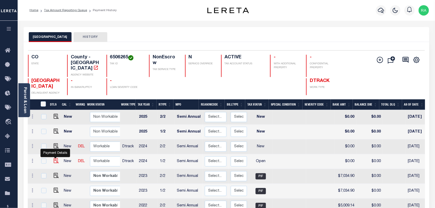
click at [56, 158] on img "" at bounding box center [56, 160] width 5 height 5
checkbox input "true"
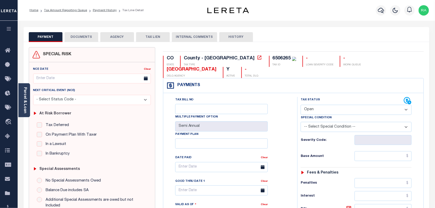
click at [316, 105] on select "- Select Status Code - Open Due/Unpaid Paid Incomplete No Tax Due Internal Refu…" at bounding box center [356, 110] width 111 height 10
select select "PYD"
click at [301, 105] on select "- Select Status Code - Open Due/Unpaid Paid Incomplete No Tax Due Internal Refu…" at bounding box center [356, 110] width 111 height 10
type input "[DATE]"
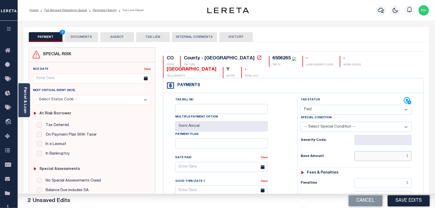
click at [391, 151] on input "text" at bounding box center [382, 156] width 57 height 10
paste input "6,735.26"
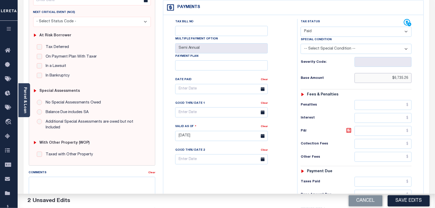
scroll to position [97, 0]
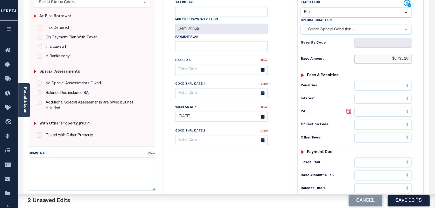
type input "$6,735.26"
drag, startPoint x: 378, startPoint y: 181, endPoint x: 388, endPoint y: 183, distance: 9.2
click at [378, 183] on input "text" at bounding box center [382, 188] width 57 height 10
click at [404, 183] on input "$0" at bounding box center [382, 188] width 57 height 10
type input "$0.00"
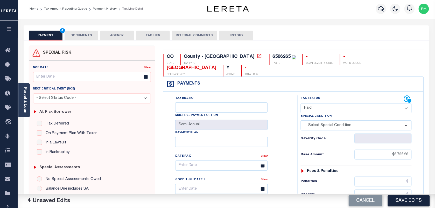
scroll to position [0, 0]
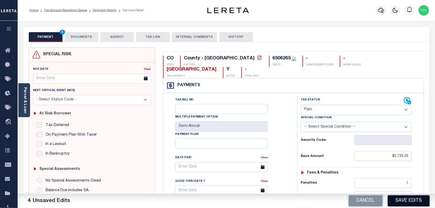
click at [399, 196] on button "Save Edits" at bounding box center [409, 200] width 42 height 11
checkbox input "false"
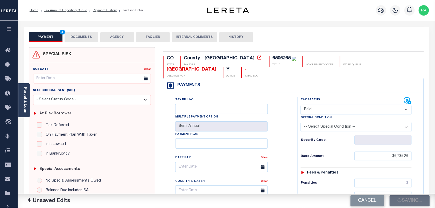
type input "$6,735.26"
type input "$0"
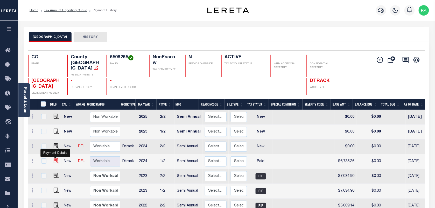
click at [56, 158] on img "" at bounding box center [56, 160] width 5 height 5
checkbox input "true"
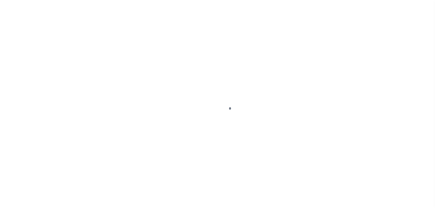
select select "PYD"
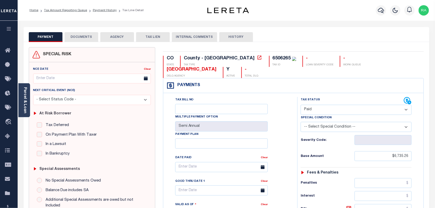
click at [89, 37] on button "DOCUMENTS" at bounding box center [82, 37] width 34 height 10
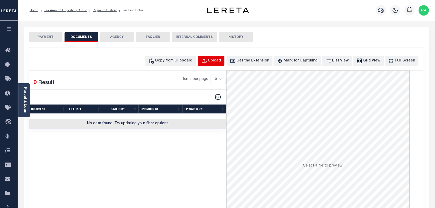
click at [220, 62] on div "Upload" at bounding box center [214, 61] width 13 height 6
select select "POP"
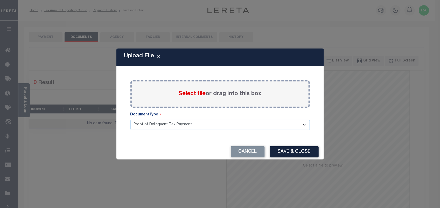
click at [188, 94] on span "Select file" at bounding box center [191, 94] width 27 height 6
click at [0, 0] on input "Select file or drag into this box" at bounding box center [0, 0] width 0 height 0
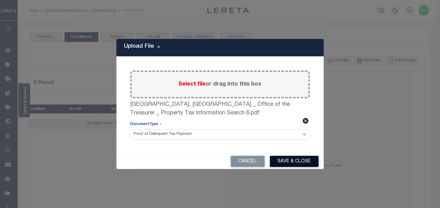
click at [295, 157] on button "Save & Close" at bounding box center [294, 161] width 49 height 11
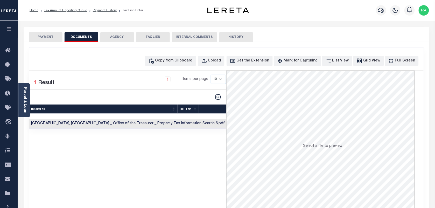
click at [49, 36] on button "PAYMENT" at bounding box center [46, 37] width 34 height 10
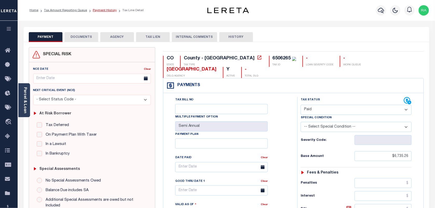
click at [106, 10] on link "Payment History" at bounding box center [105, 10] width 24 height 3
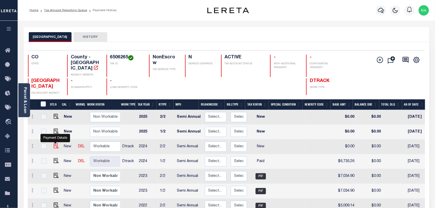
click at [55, 143] on img "" at bounding box center [56, 145] width 5 height 5
checkbox input "true"
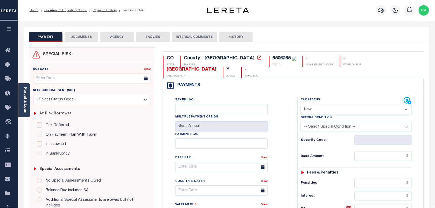
click at [319, 105] on select "- Select Status Code - Open Due/Unpaid Paid Incomplete No Tax Due Internal Refu…" at bounding box center [356, 110] width 111 height 10
select select "PYD"
click at [301, 105] on select "- Select Status Code - Open Due/Unpaid Paid Incomplete No Tax Due Internal Refu…" at bounding box center [356, 110] width 111 height 10
type input "[DATE]"
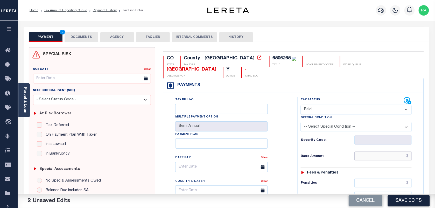
click at [380, 151] on input "text" at bounding box center [382, 156] width 57 height 10
paste input "6,735.26"
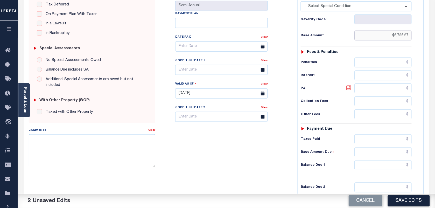
scroll to position [130, 0]
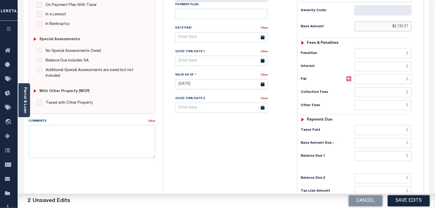
type input "$6,735.27"
click at [379, 152] on input "text" at bounding box center [382, 156] width 57 height 10
type input "$0.00"
click at [411, 161] on div "Tax Status Status - Select Status Code -" at bounding box center [357, 81] width 121 height 229
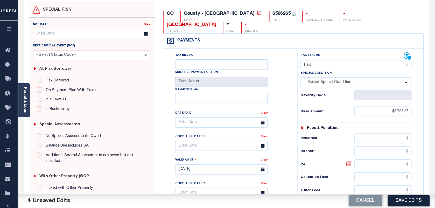
scroll to position [0, 0]
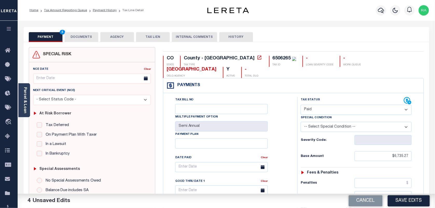
click at [87, 37] on button "DOCUMENTS" at bounding box center [82, 37] width 34 height 10
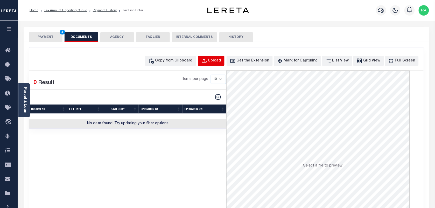
click at [221, 60] on div "Upload" at bounding box center [214, 61] width 13 height 6
select select "POP"
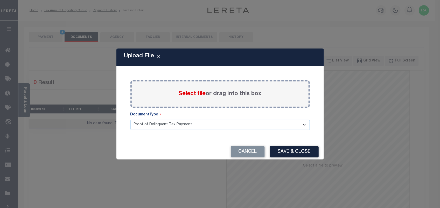
click at [187, 95] on span "Select file" at bounding box center [191, 94] width 27 height 6
click at [0, 0] on input "Select file or drag into this box" at bounding box center [0, 0] width 0 height 0
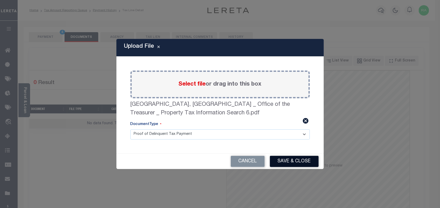
click at [291, 160] on button "Save & Close" at bounding box center [294, 161] width 49 height 11
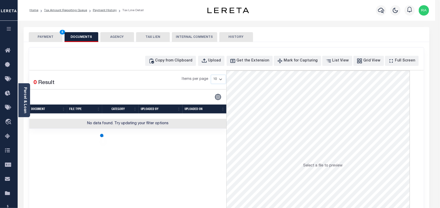
click at [47, 38] on div at bounding box center [220, 104] width 440 height 208
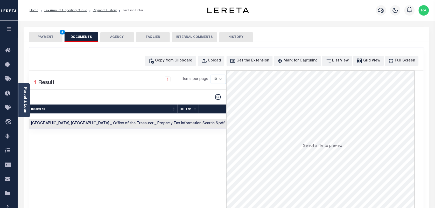
click at [47, 38] on button "PAYMENT 4" at bounding box center [46, 37] width 34 height 10
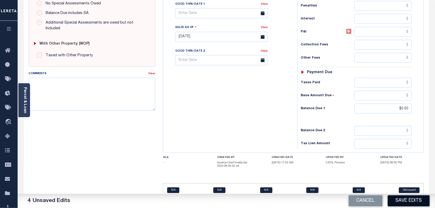
scroll to position [178, 0]
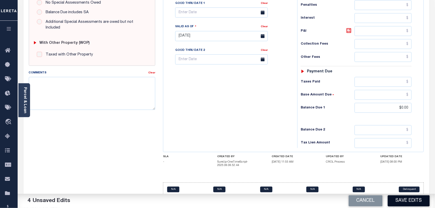
click at [411, 203] on button "Save Edits" at bounding box center [409, 200] width 42 height 11
checkbox input "false"
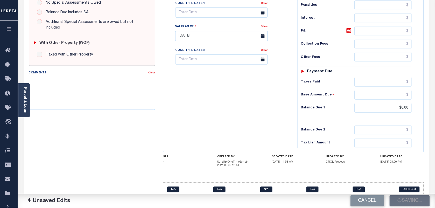
type input "$6,735.27"
type input "$0"
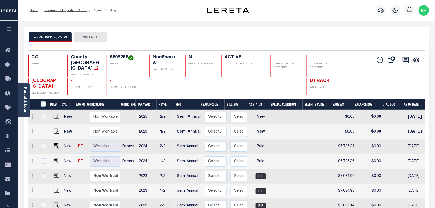
click at [69, 12] on li "Tax Amount Reporting Queue" at bounding box center [62, 10] width 49 height 5
click at [68, 9] on link "Tax Amount Reporting Queue" at bounding box center [65, 10] width 43 height 3
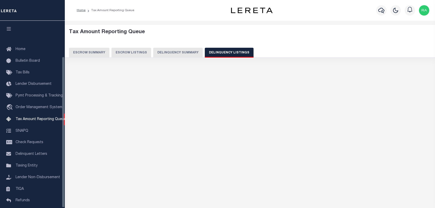
select select "100"
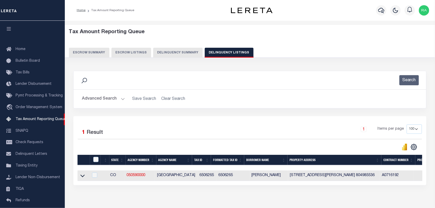
scroll to position [44, 0]
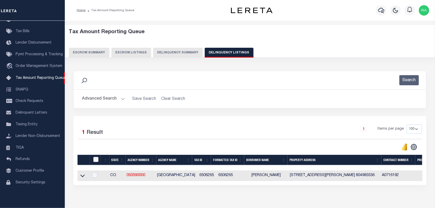
click at [95, 160] on input "checkbox" at bounding box center [95, 159] width 5 height 5
checkbox input "true"
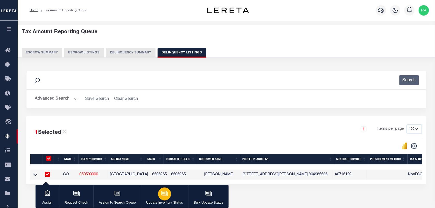
click at [167, 193] on div "button" at bounding box center [164, 193] width 13 height 13
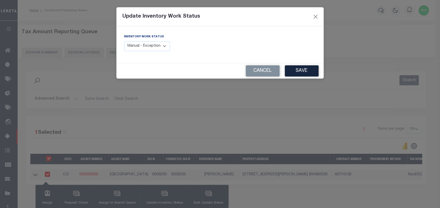
drag, startPoint x: 152, startPoint y: 44, endPoint x: 152, endPoint y: 52, distance: 8.0
click at [152, 44] on select "Manual - Exception Pended - Awaiting Search Late Add Exception Completed" at bounding box center [147, 46] width 46 height 10
select select "4"
click at [124, 41] on select "Manual - Exception Pended - Awaiting Search Late Add Exception Completed" at bounding box center [147, 46] width 46 height 10
click at [302, 73] on button "Save" at bounding box center [302, 70] width 34 height 11
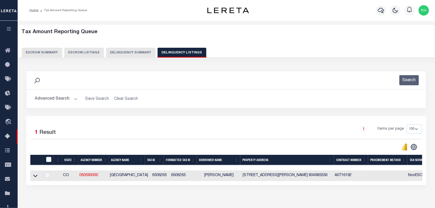
click at [57, 98] on button "Advanced Search" at bounding box center [56, 99] width 43 height 10
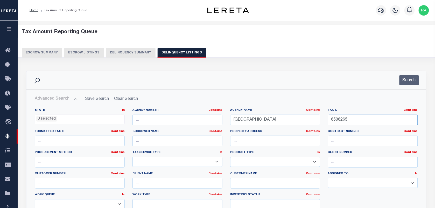
click at [342, 118] on input "6506265" at bounding box center [373, 120] width 90 height 11
paste input "11786"
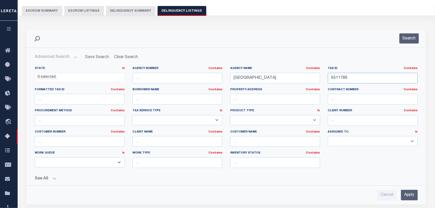
scroll to position [65, 0]
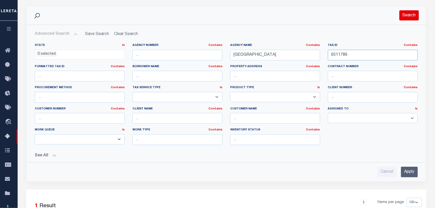
type input "6511786"
click at [409, 14] on button "Search" at bounding box center [408, 15] width 19 height 10
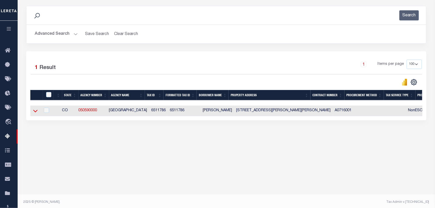
click at [35, 110] on icon at bounding box center [35, 110] width 4 height 5
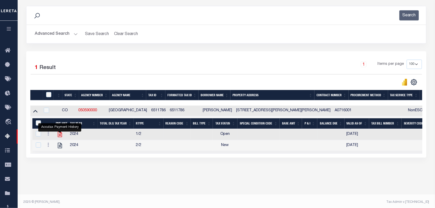
click at [59, 135] on icon "" at bounding box center [59, 134] width 7 height 7
checkbox input "true"
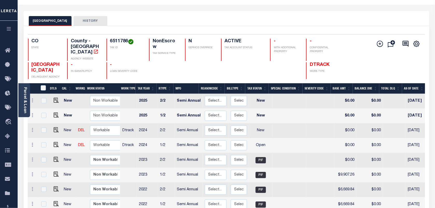
scroll to position [32, 0]
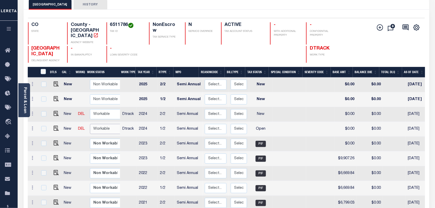
click at [95, 124] on select "Non Workable Workable" at bounding box center [105, 129] width 31 height 10
checkbox input "true"
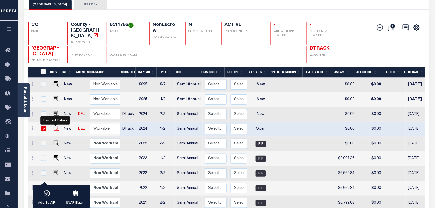
click at [55, 126] on img "" at bounding box center [56, 128] width 5 height 5
checkbox input "false"
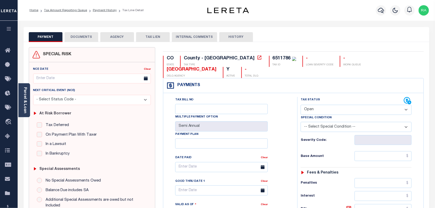
click at [310, 105] on select "- Select Status Code - Open Due/Unpaid Paid Incomplete No Tax Due Internal Refu…" at bounding box center [356, 110] width 111 height 10
select select "PYD"
click at [301, 105] on select "- Select Status Code - Open Due/Unpaid Paid Incomplete No Tax Due Internal Refu…" at bounding box center [356, 110] width 111 height 10
type input "[DATE]"
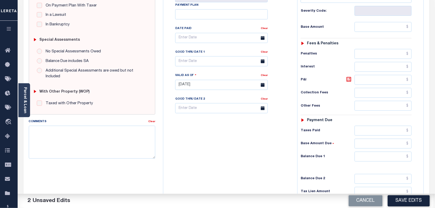
scroll to position [130, 0]
click at [349, 76] on icon at bounding box center [349, 79] width 6 height 6
click at [277, 149] on div "Tax Bill No Multiple Payment Option Semi Annual Payment Plan Clear" at bounding box center [229, 81] width 129 height 229
click at [363, 125] on input "text" at bounding box center [382, 130] width 57 height 10
paste input "9,752.06"
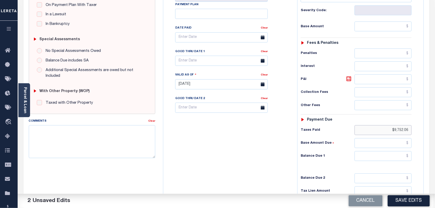
scroll to position [97, 0]
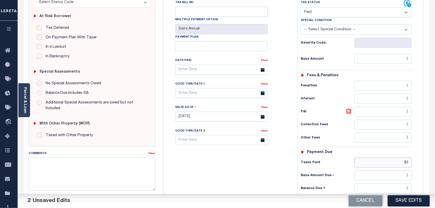
type input "$"
click at [362, 54] on input "text" at bounding box center [382, 59] width 57 height 10
paste input "9,752.06"
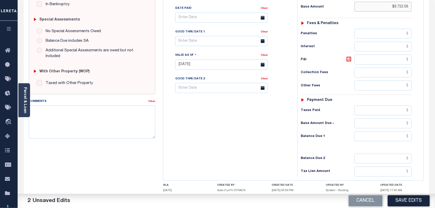
scroll to position [162, 0]
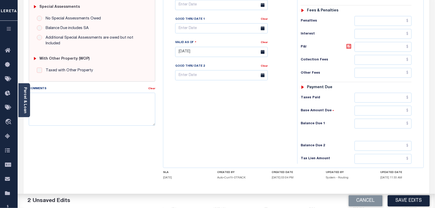
type input "$9,752.06"
click at [364, 119] on input "text" at bounding box center [382, 124] width 57 height 10
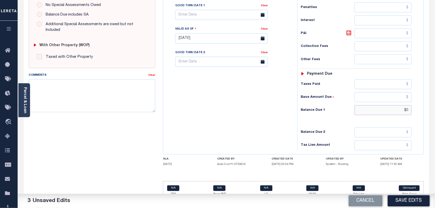
scroll to position [176, 0]
type input "$0.00"
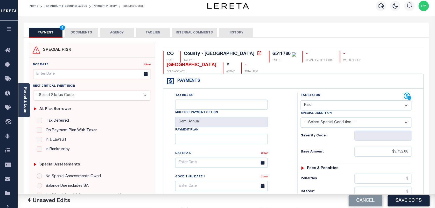
scroll to position [0, 0]
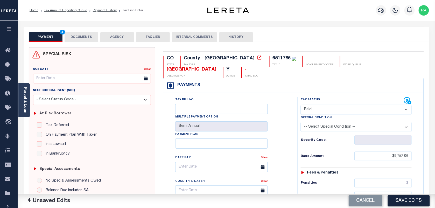
click at [83, 38] on button "DOCUMENTS" at bounding box center [82, 37] width 34 height 10
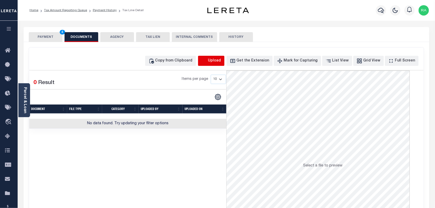
click at [207, 61] on icon "button" at bounding box center [204, 61] width 6 height 6
select select "POP"
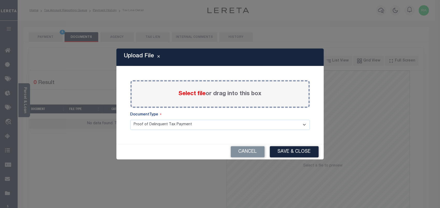
click at [218, 92] on label "Select file or drag into this box" at bounding box center [219, 94] width 83 height 9
click at [0, 0] on input "Select file or drag into this box" at bounding box center [0, 0] width 0 height 0
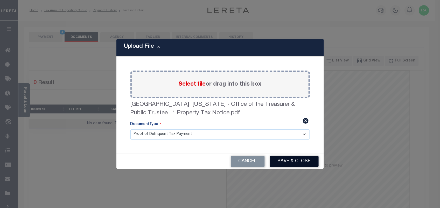
click at [279, 159] on button "Save & Close" at bounding box center [294, 161] width 49 height 11
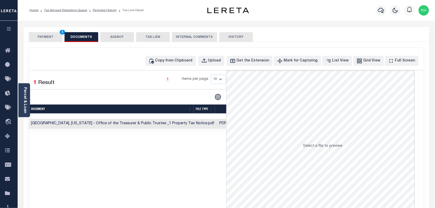
click at [42, 38] on button "PAYMENT 4" at bounding box center [46, 37] width 34 height 10
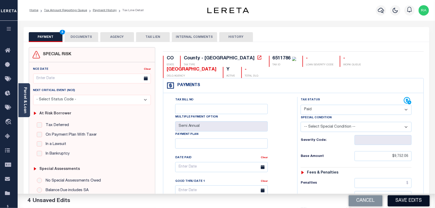
click at [408, 199] on button "Save Edits" at bounding box center [409, 200] width 42 height 11
checkbox input "false"
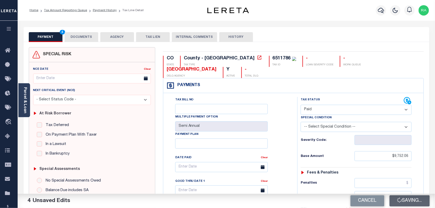
type input "$9,752.06"
type input "$0"
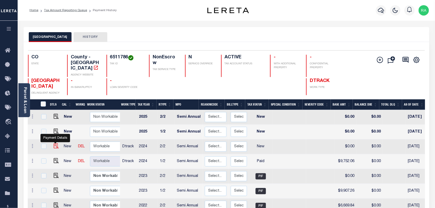
click at [54, 143] on img "" at bounding box center [56, 145] width 5 height 5
checkbox input "true"
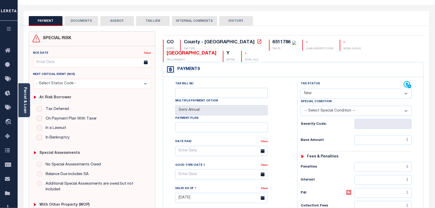
scroll to position [32, 0]
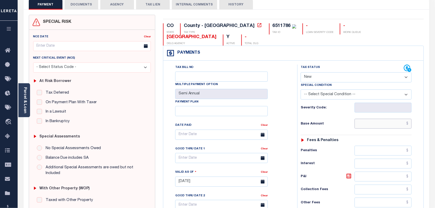
click at [365, 119] on input "text" at bounding box center [382, 124] width 57 height 10
click at [364, 119] on input "text" at bounding box center [382, 124] width 57 height 10
click at [334, 89] on select "-- Select Special Condition -- 3RD PARTY TAX LIEN AGENCY TAX LIEN (A.K.A Inside…" at bounding box center [356, 94] width 111 height 10
click at [331, 72] on select "- Select Status Code - Open Due/Unpaid Paid Incomplete No Tax Due Internal Refu…" at bounding box center [356, 77] width 111 height 10
select select "PYD"
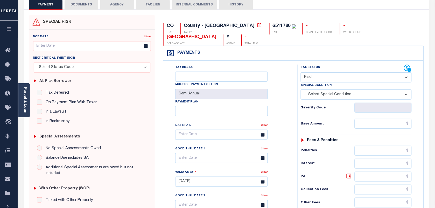
click at [301, 72] on select "- Select Status Code - Open Due/Unpaid Paid Incomplete No Tax Due Internal Refu…" at bounding box center [356, 77] width 111 height 10
type input "[DATE]"
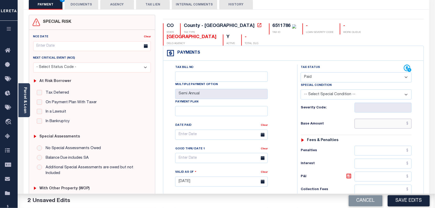
click at [360, 119] on input "text" at bounding box center [382, 124] width 57 height 10
paste input "9,752.06"
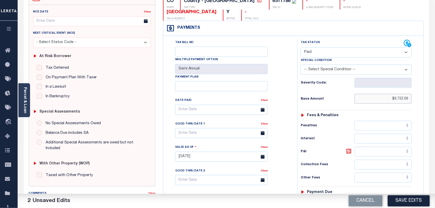
scroll to position [65, 0]
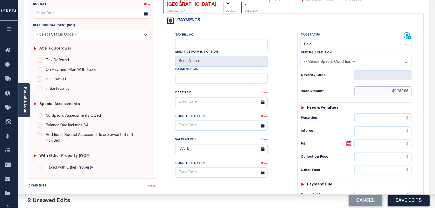
type input "$9,752.06"
click at [372, 190] on input "text" at bounding box center [382, 195] width 57 height 10
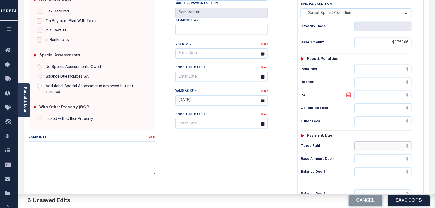
scroll to position [130, 0]
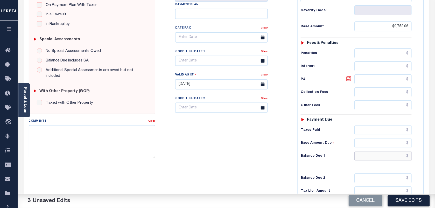
click at [374, 151] on input "text" at bounding box center [382, 156] width 57 height 10
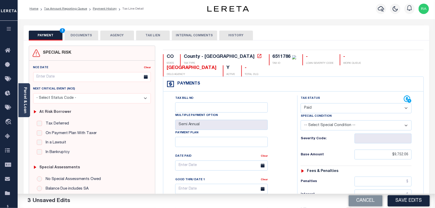
scroll to position [0, 0]
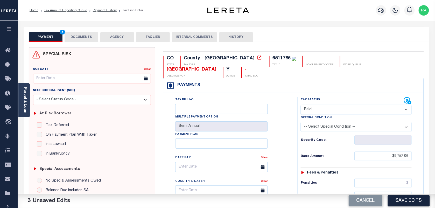
type input "$0.00"
click at [82, 38] on button "DOCUMENTS" at bounding box center [82, 37] width 34 height 10
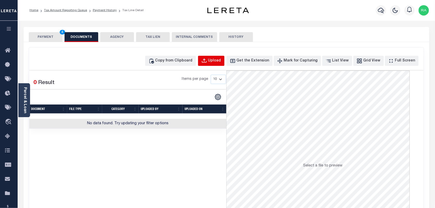
click at [221, 61] on div "Upload" at bounding box center [214, 61] width 13 height 6
select select "POP"
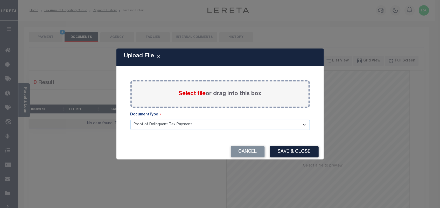
click at [205, 93] on label "Select file or drag into this box" at bounding box center [219, 94] width 83 height 9
click at [0, 0] on input "Select file or drag into this box" at bounding box center [0, 0] width 0 height 0
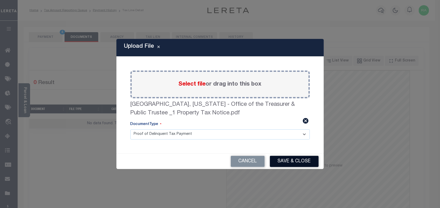
click at [291, 160] on button "Save & Close" at bounding box center [294, 161] width 49 height 11
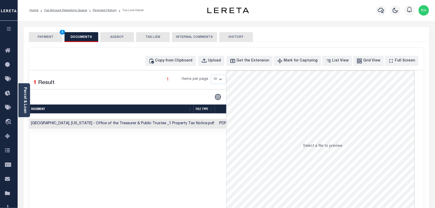
click at [47, 37] on button "PAYMENT 4" at bounding box center [46, 37] width 34 height 10
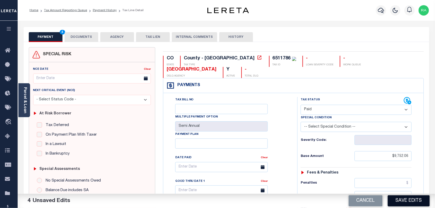
click at [406, 200] on button "Save Edits" at bounding box center [409, 200] width 42 height 11
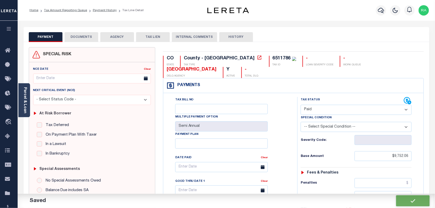
checkbox input "false"
type input "$9,752.06"
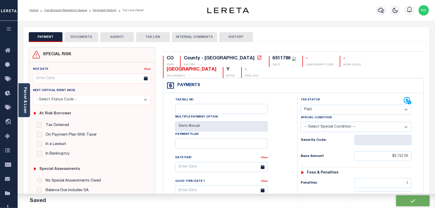
type input "$0"
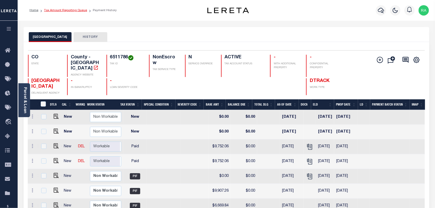
click at [67, 9] on link "Tax Amount Reporting Queue" at bounding box center [65, 10] width 43 height 3
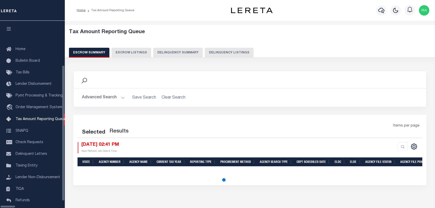
select select "100"
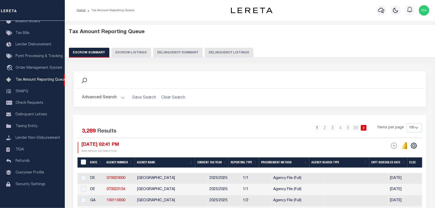
click at [210, 53] on button "Delinquency Listings" at bounding box center [229, 53] width 49 height 10
select select "100"
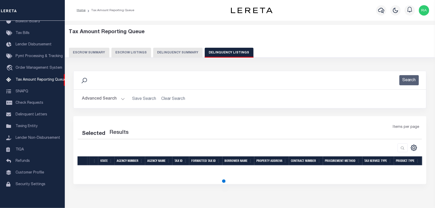
select select "100"
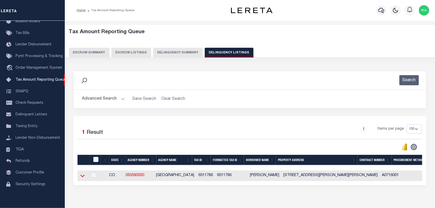
click at [82, 177] on icon at bounding box center [82, 176] width 4 height 3
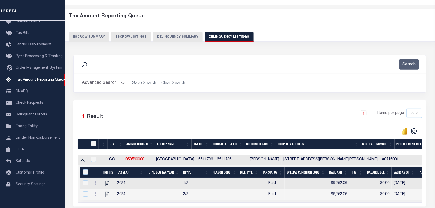
scroll to position [61, 0]
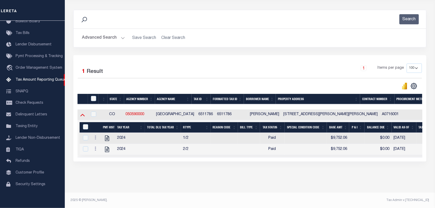
click at [82, 116] on icon at bounding box center [82, 115] width 4 height 3
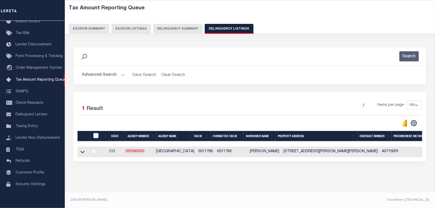
scroll to position [28, 0]
click at [97, 133] on input "checkbox" at bounding box center [95, 135] width 5 height 5
checkbox input "true"
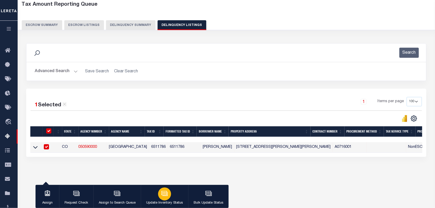
click at [160, 195] on div "button" at bounding box center [164, 193] width 13 height 13
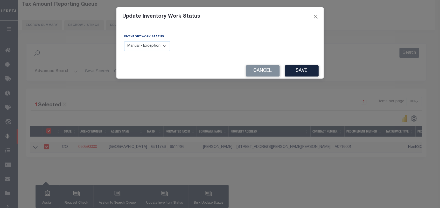
click at [142, 47] on select "Manual - Exception Pended - Awaiting Search Late Add Exception Completed" at bounding box center [147, 46] width 46 height 10
select select "4"
click at [124, 41] on select "Manual - Exception Pended - Awaiting Search Late Add Exception Completed" at bounding box center [147, 46] width 46 height 10
click at [290, 69] on button "Save" at bounding box center [302, 70] width 34 height 11
